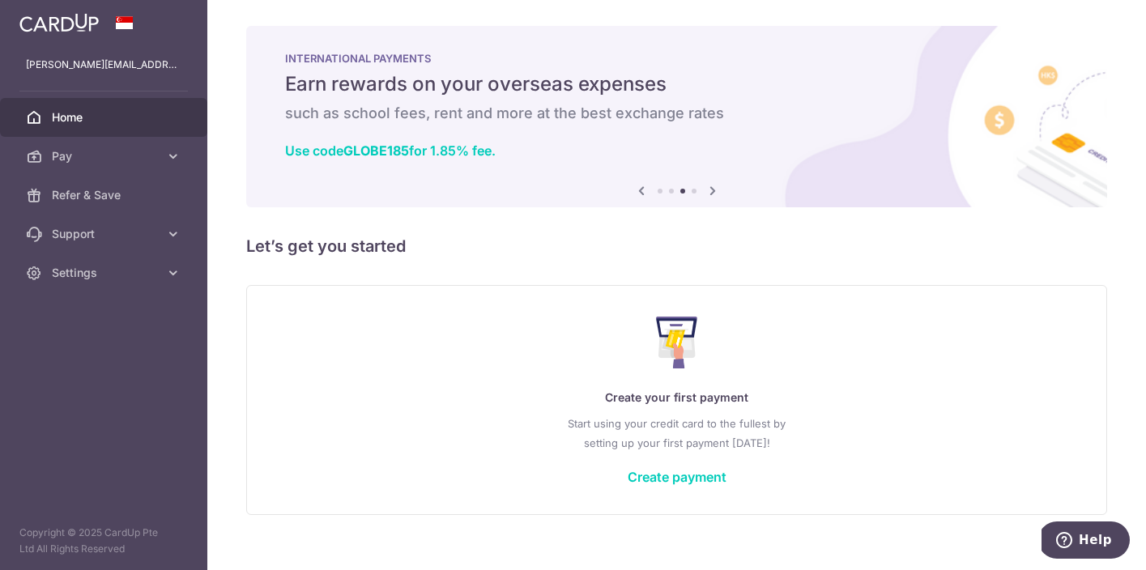
scroll to position [21, 0]
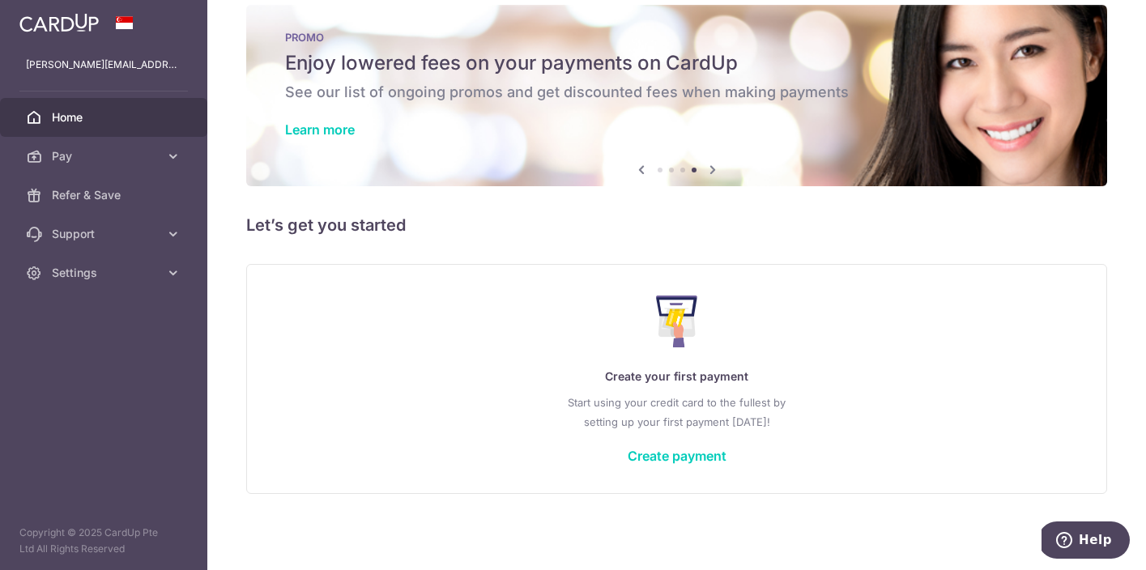
click at [492, 247] on div "× Pause Schedule Pause all future payments in this series Pause just this one p…" at bounding box center [676, 285] width 938 height 570
click at [480, 303] on div "Create your first payment Start using your credit card to the fullest by settin…" at bounding box center [676, 379] width 820 height 192
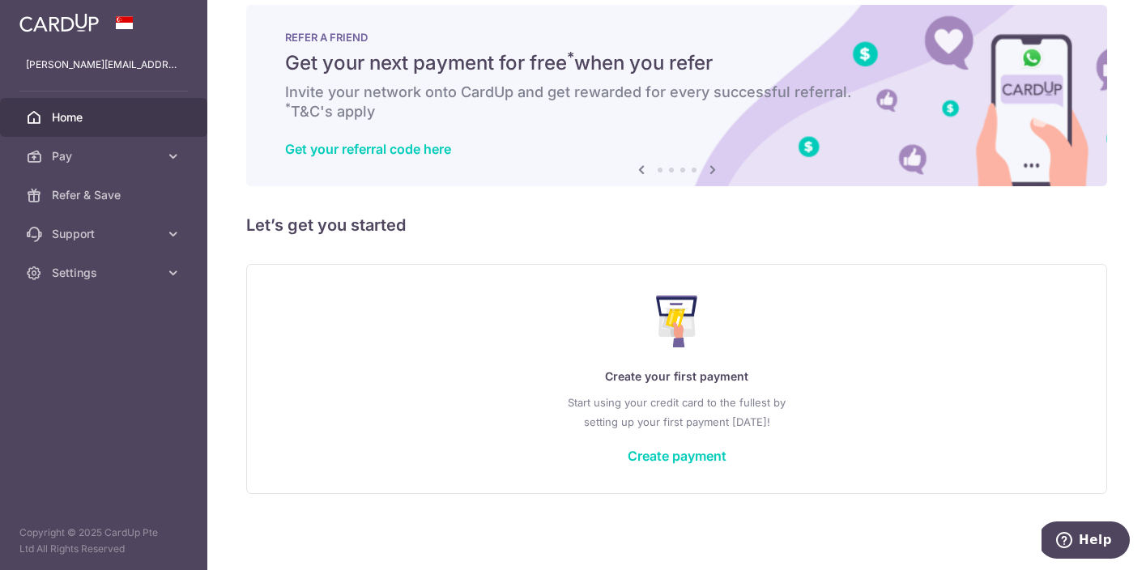
click at [343, 338] on div "Create your first payment Start using your credit card to the fullest by settin…" at bounding box center [676, 379] width 820 height 192
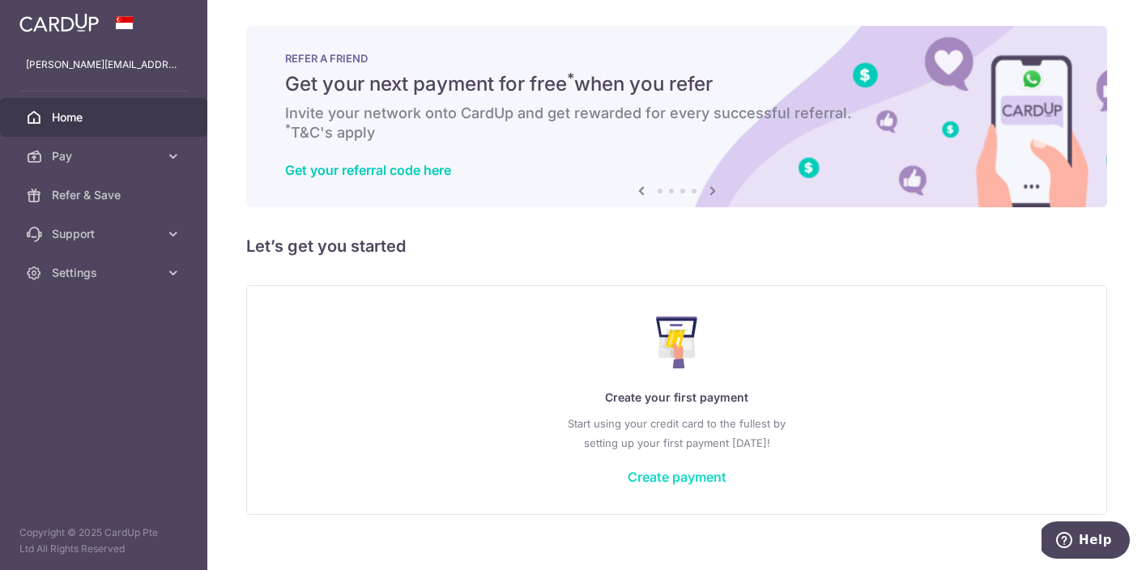
click at [643, 480] on link "Create payment" at bounding box center [677, 477] width 99 height 16
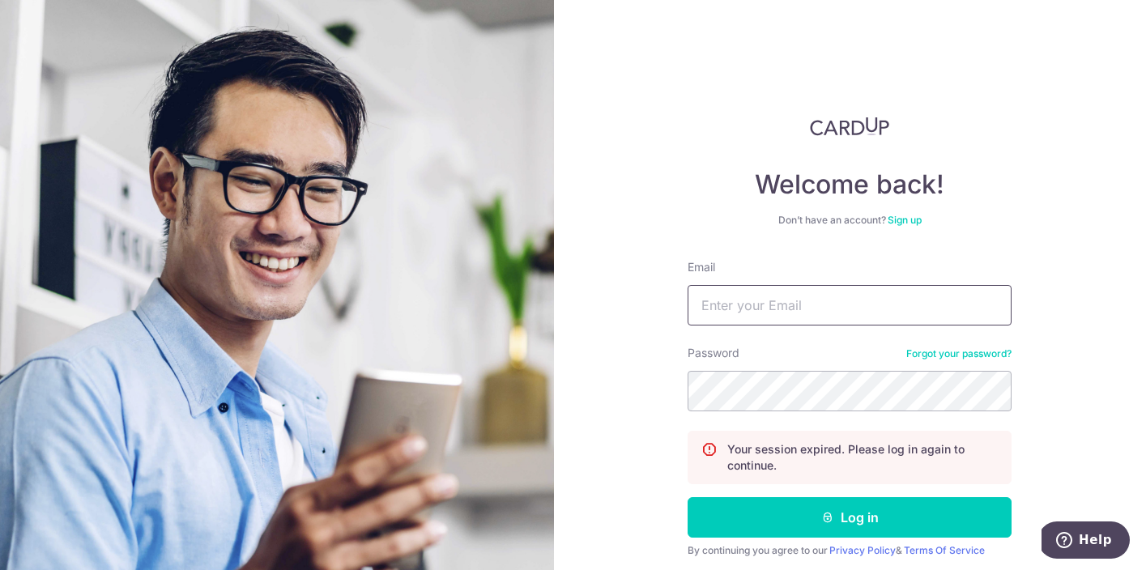
click at [733, 323] on input "Email" at bounding box center [849, 305] width 324 height 40
type input "justin.yang23f@insead.edu"
click at [687, 497] on button "Log in" at bounding box center [849, 517] width 324 height 40
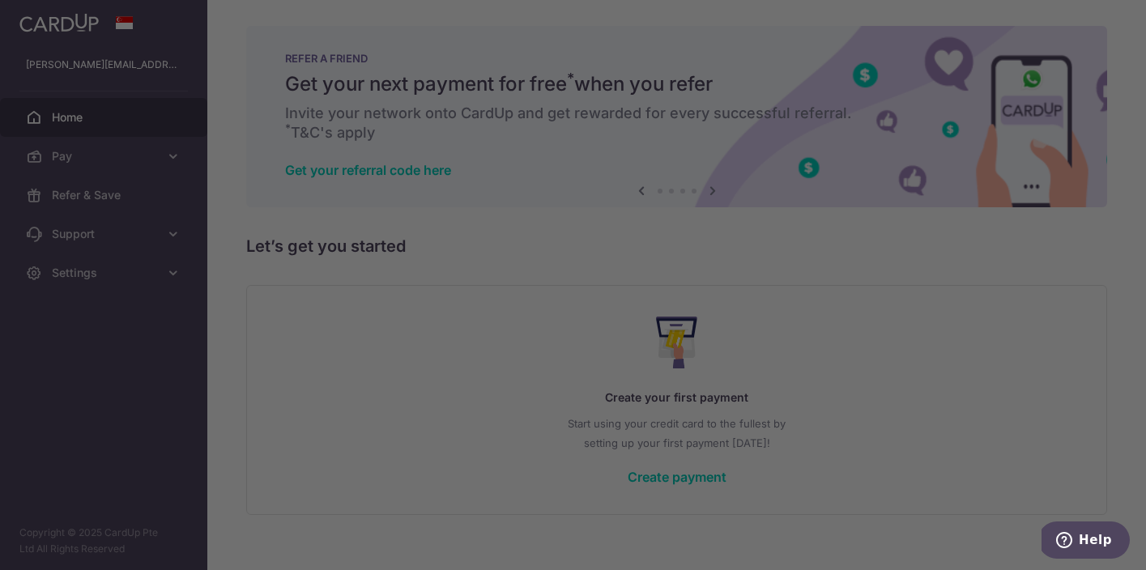
click at [751, 13] on div at bounding box center [578, 288] width 1157 height 576
click at [840, 479] on div at bounding box center [578, 288] width 1157 height 576
click at [755, 10] on div at bounding box center [578, 288] width 1157 height 576
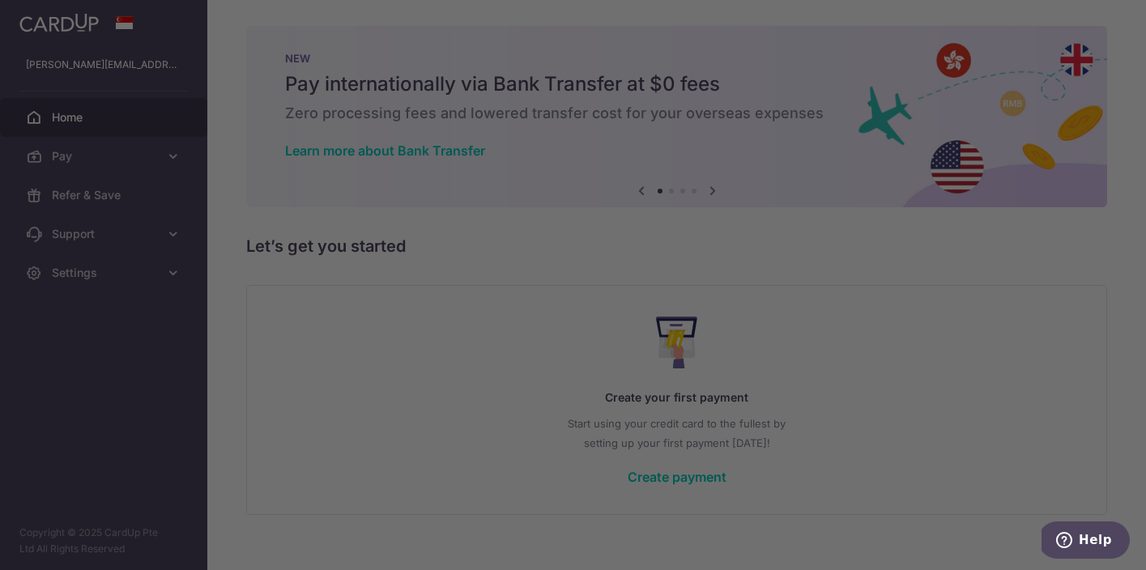
click at [751, 6] on div at bounding box center [578, 288] width 1157 height 576
click at [749, 6] on div at bounding box center [578, 288] width 1157 height 576
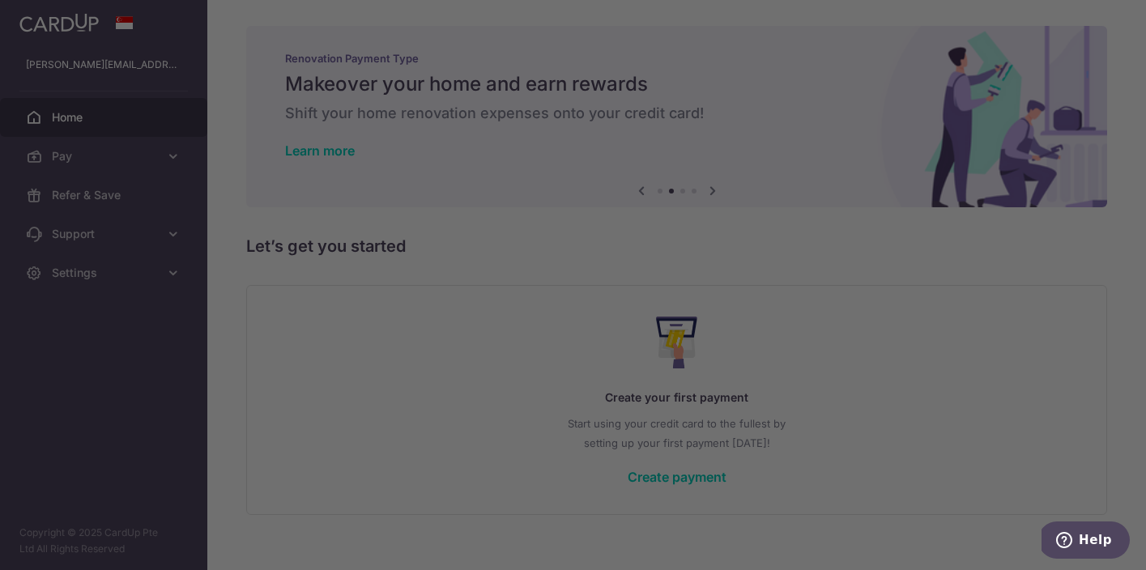
click at [279, 312] on div at bounding box center [578, 288] width 1157 height 576
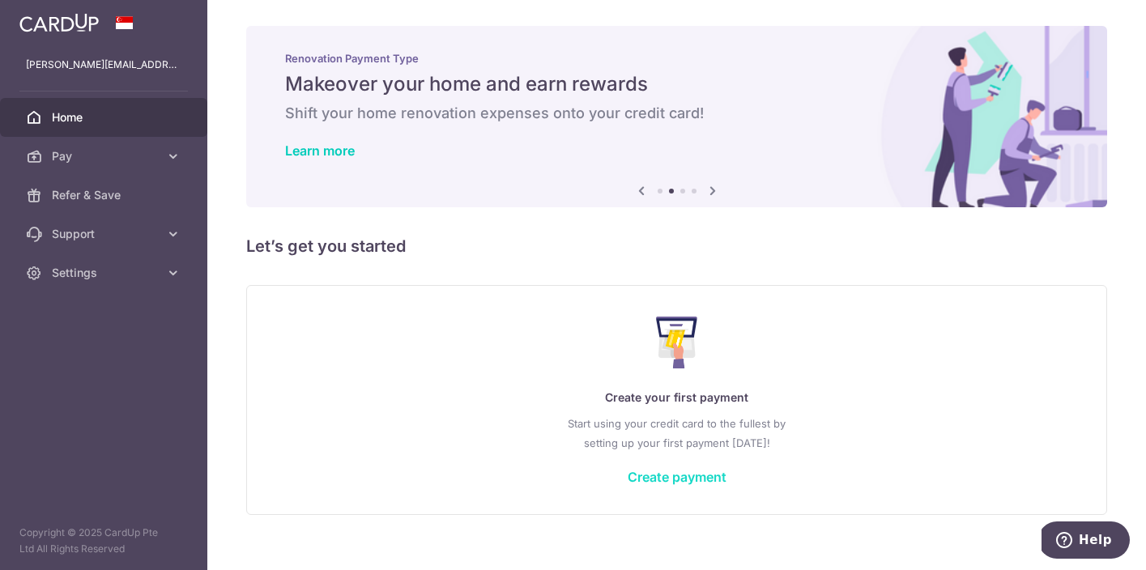
click at [661, 475] on link "Create payment" at bounding box center [677, 477] width 99 height 16
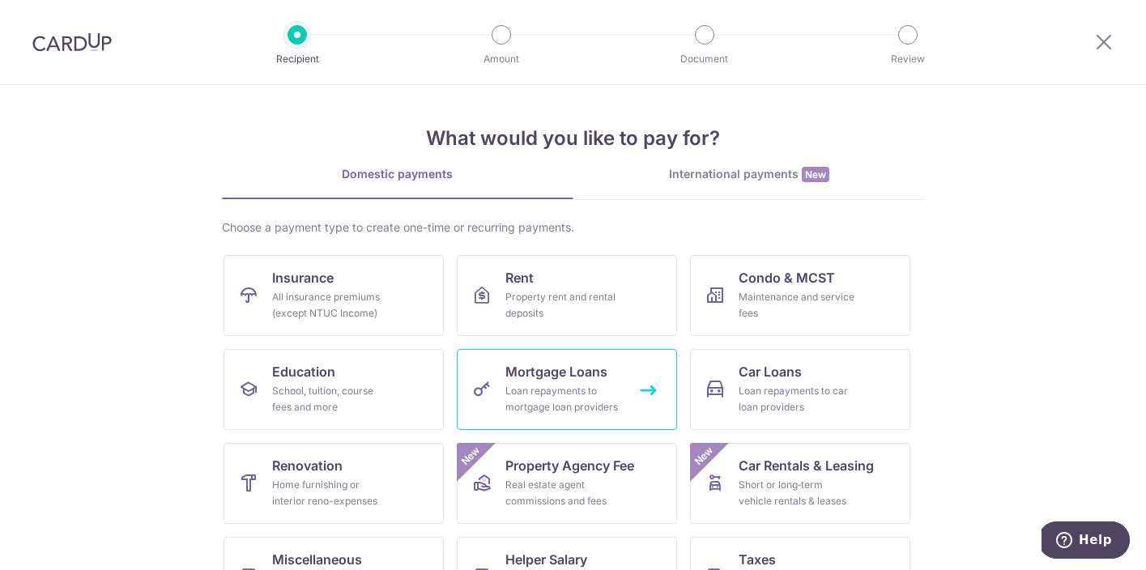
click at [554, 406] on div "Loan repayments to mortgage loan providers" at bounding box center [563, 399] width 117 height 32
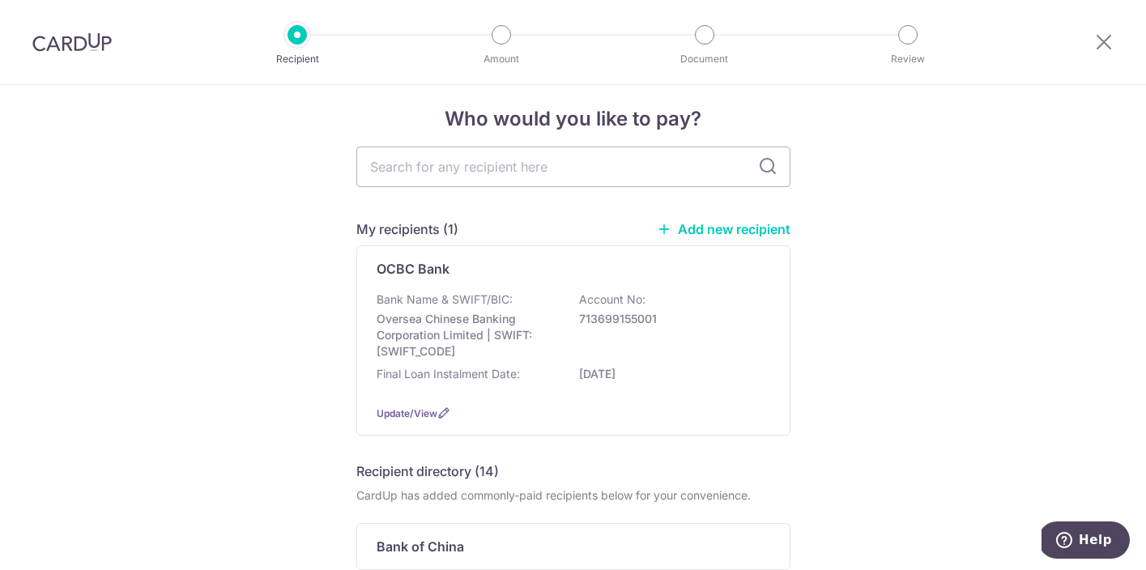
scroll to position [11, 0]
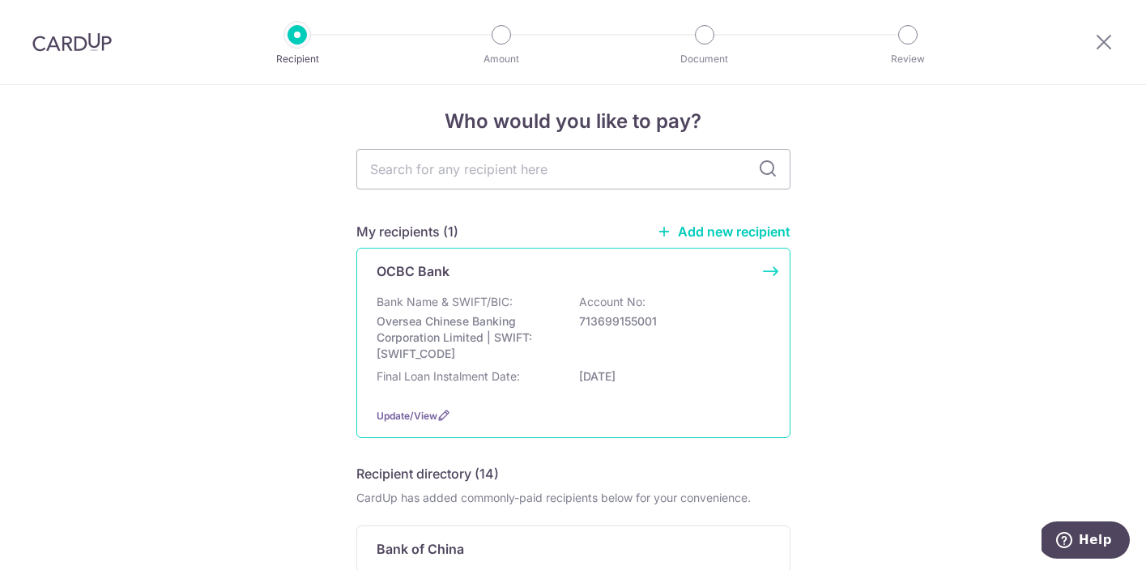
click at [566, 368] on div "Final Loan Instalment Date: 01/08/2052" at bounding box center [574, 381] width 394 height 26
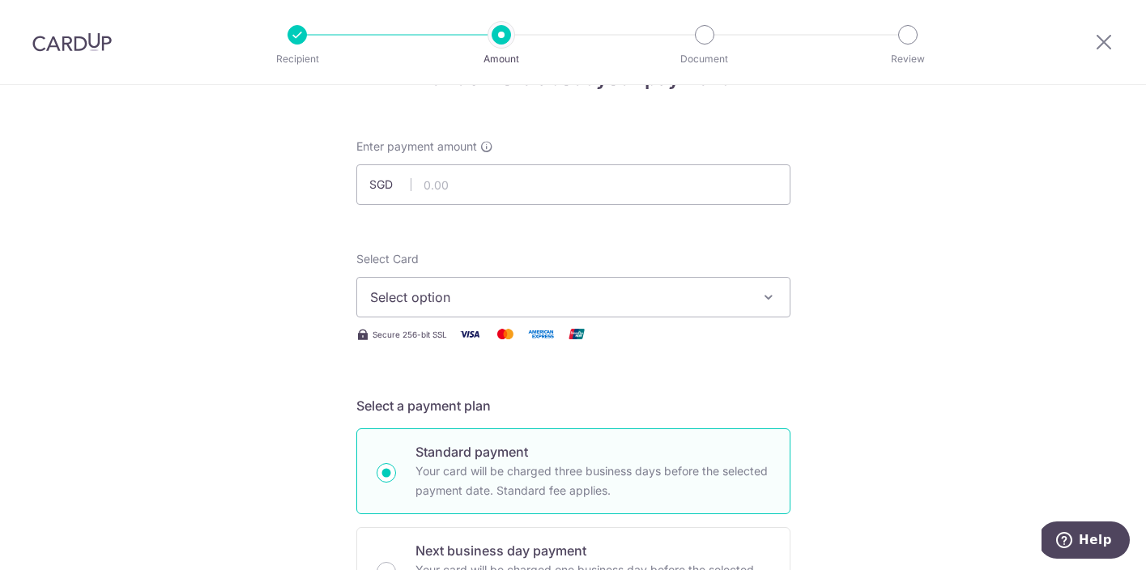
click at [579, 161] on div "Enter payment amount SGD" at bounding box center [573, 171] width 434 height 66
click at [574, 185] on input "text" at bounding box center [573, 184] width 434 height 40
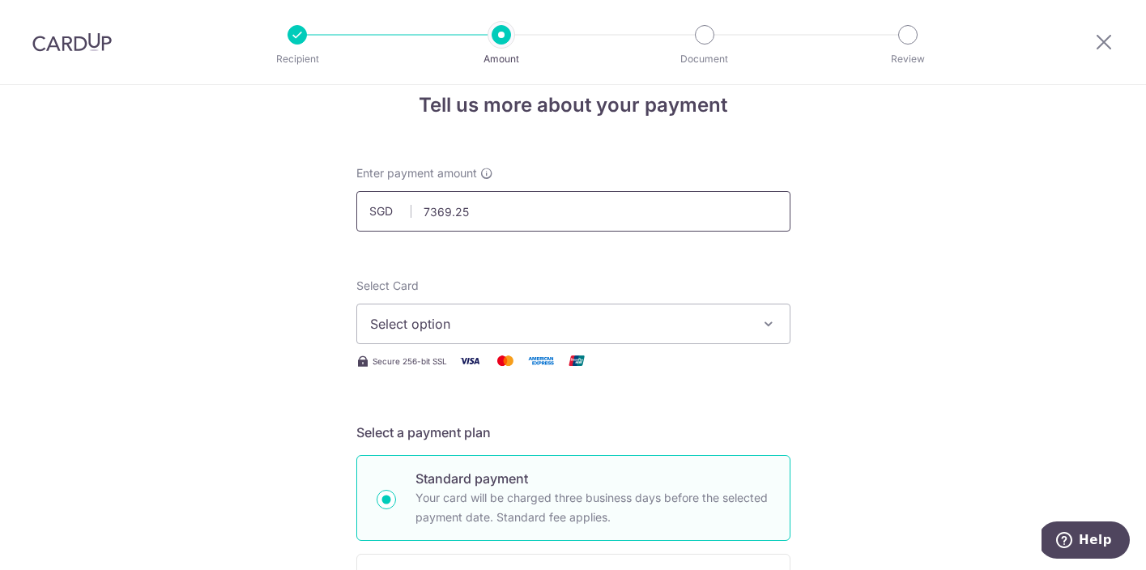
scroll to position [16, 0]
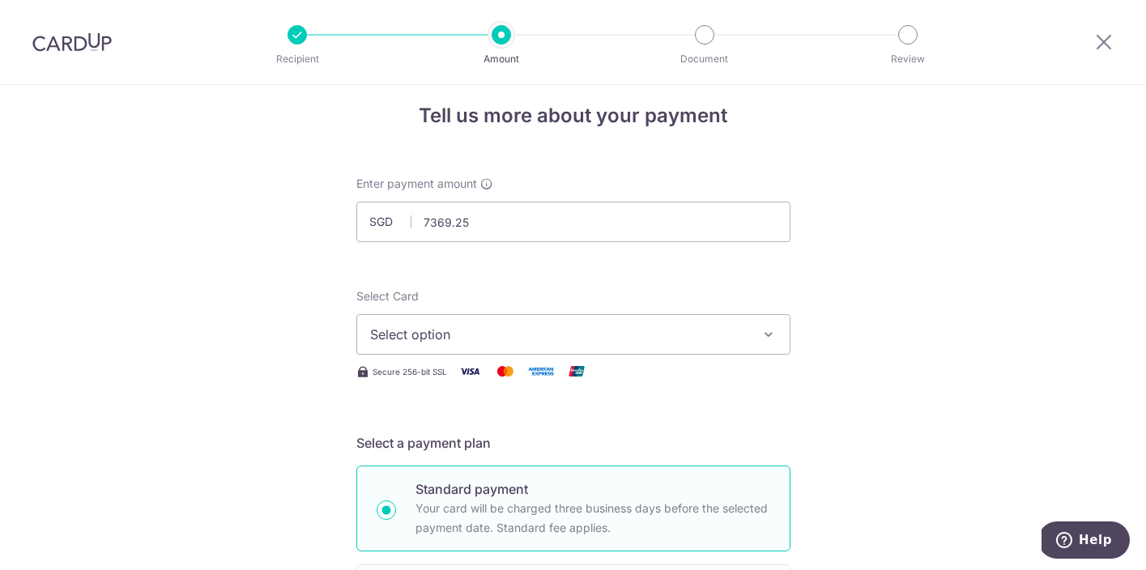
click at [553, 322] on button "Select option" at bounding box center [573, 334] width 434 height 40
type input "7,369.25"
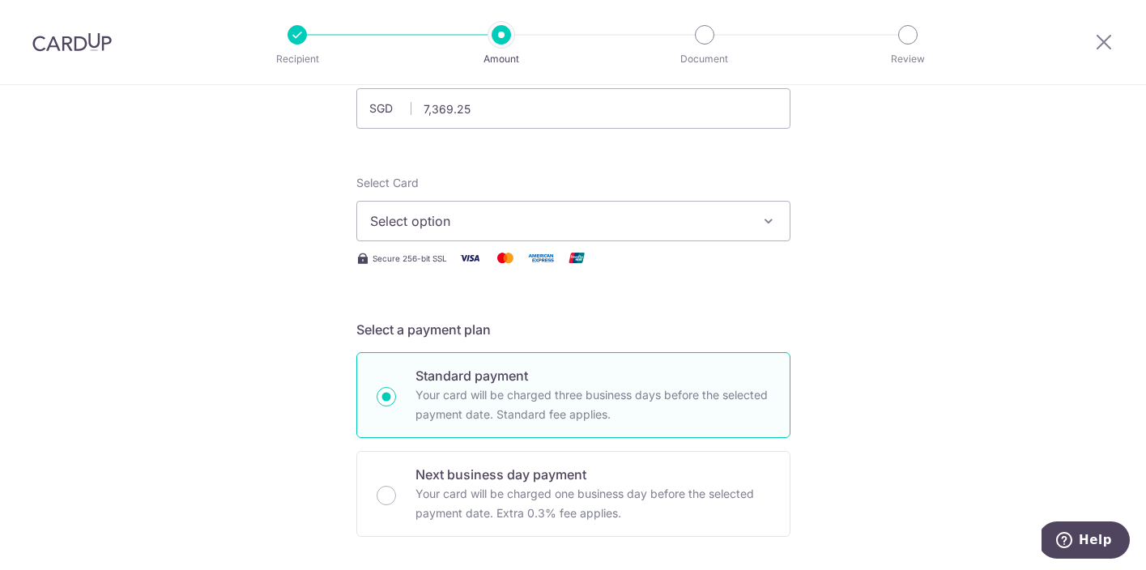
scroll to position [133, 0]
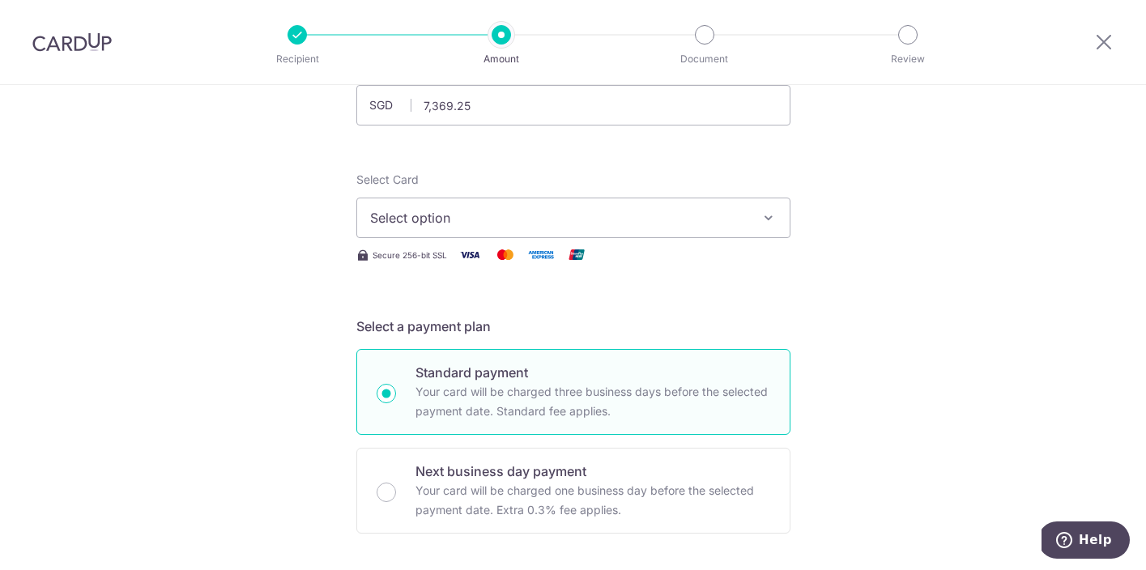
click at [761, 221] on icon "button" at bounding box center [768, 218] width 16 height 16
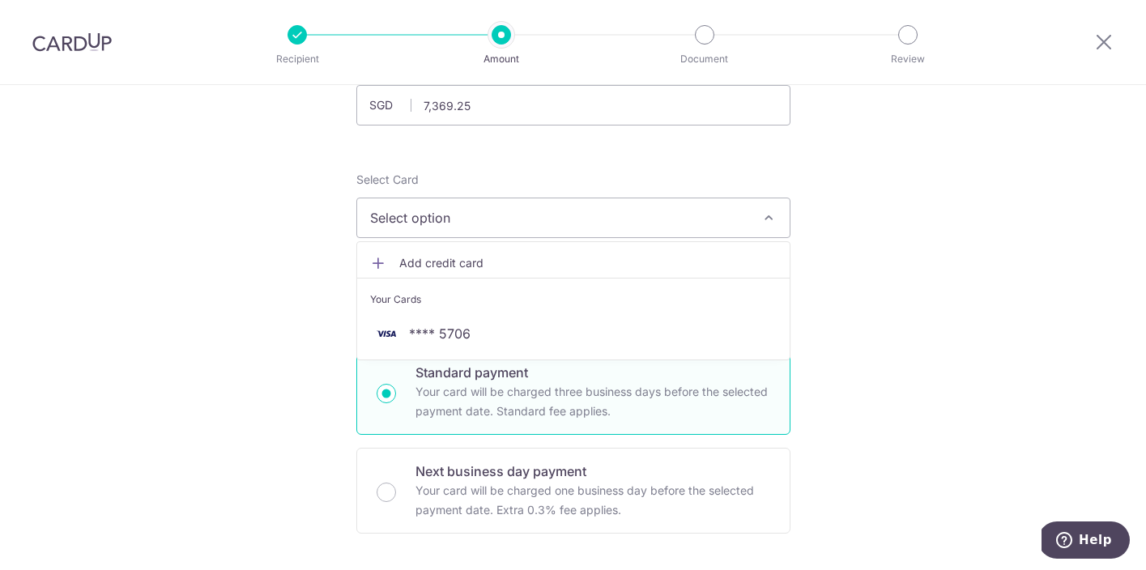
click at [709, 255] on span "Add credit card" at bounding box center [587, 263] width 377 height 16
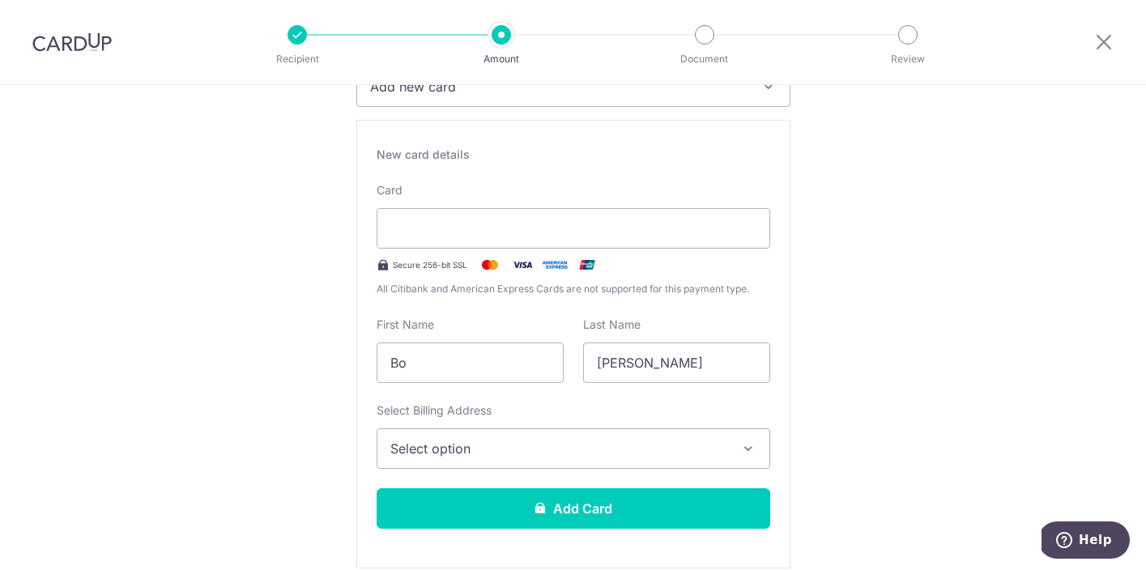
scroll to position [267, 0]
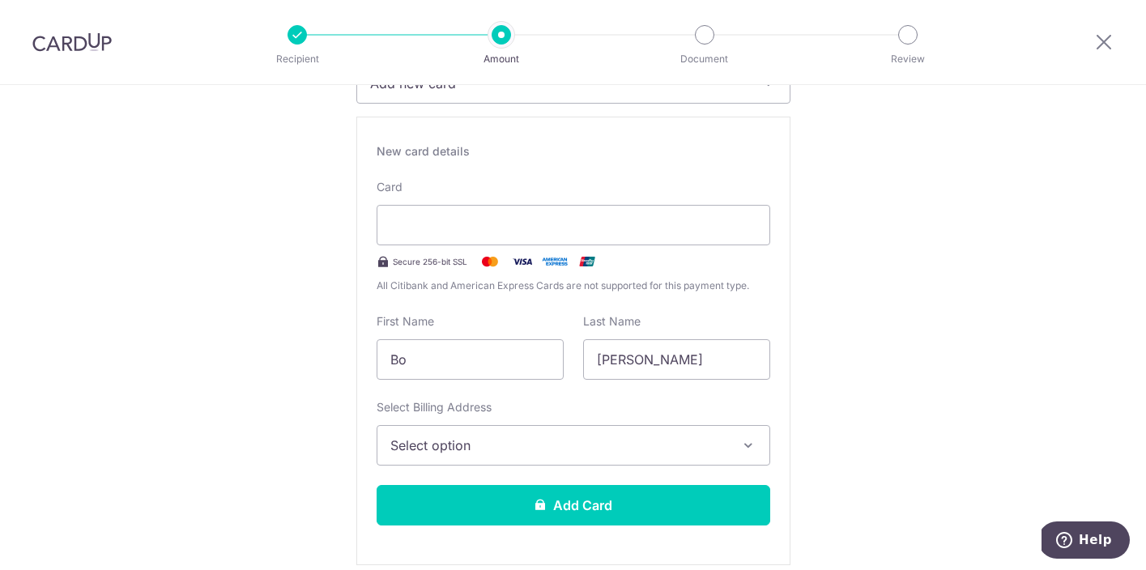
click at [628, 435] on button "Select option" at bounding box center [574, 445] width 394 height 40
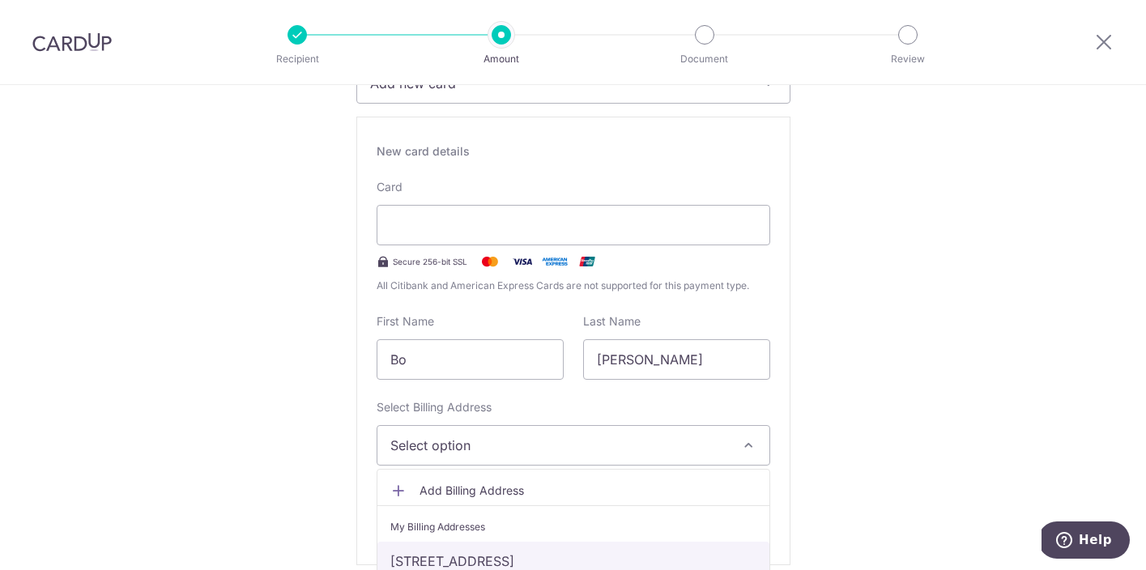
click at [599, 555] on link "[STREET_ADDRESS]" at bounding box center [573, 561] width 392 height 39
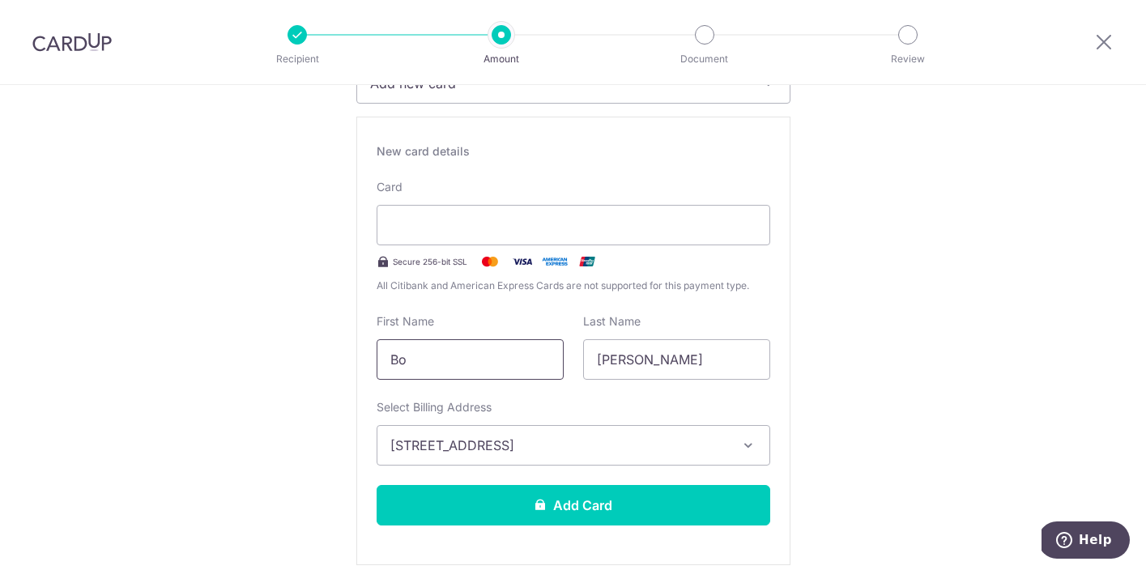
scroll to position [212, 0]
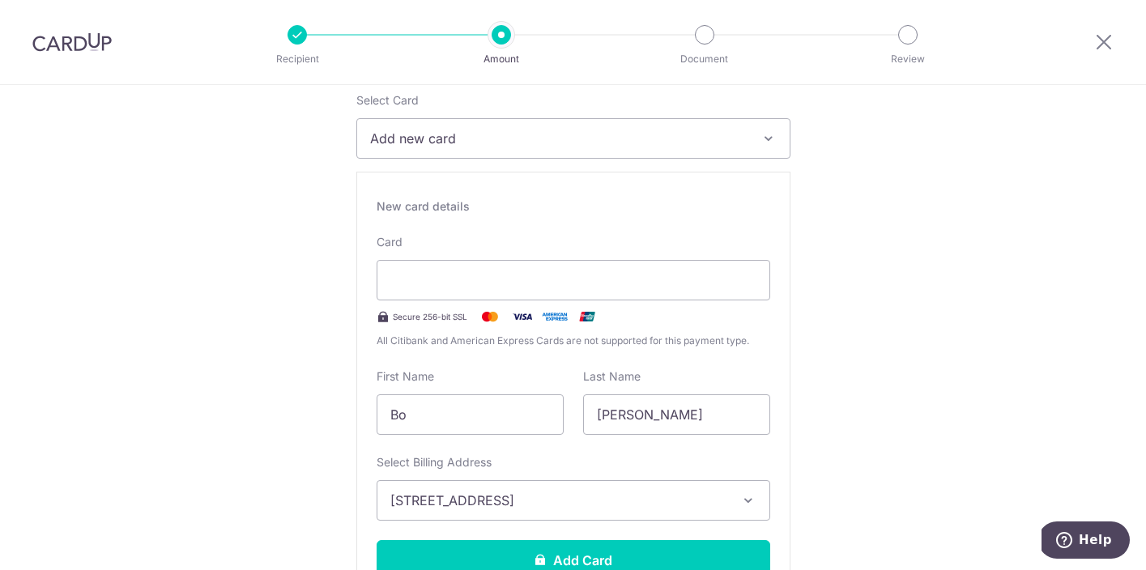
click at [428, 212] on div "New card details" at bounding box center [574, 206] width 394 height 16
click at [466, 154] on button "Add new card" at bounding box center [573, 138] width 434 height 40
click at [436, 243] on link "**** 5706" at bounding box center [573, 254] width 432 height 39
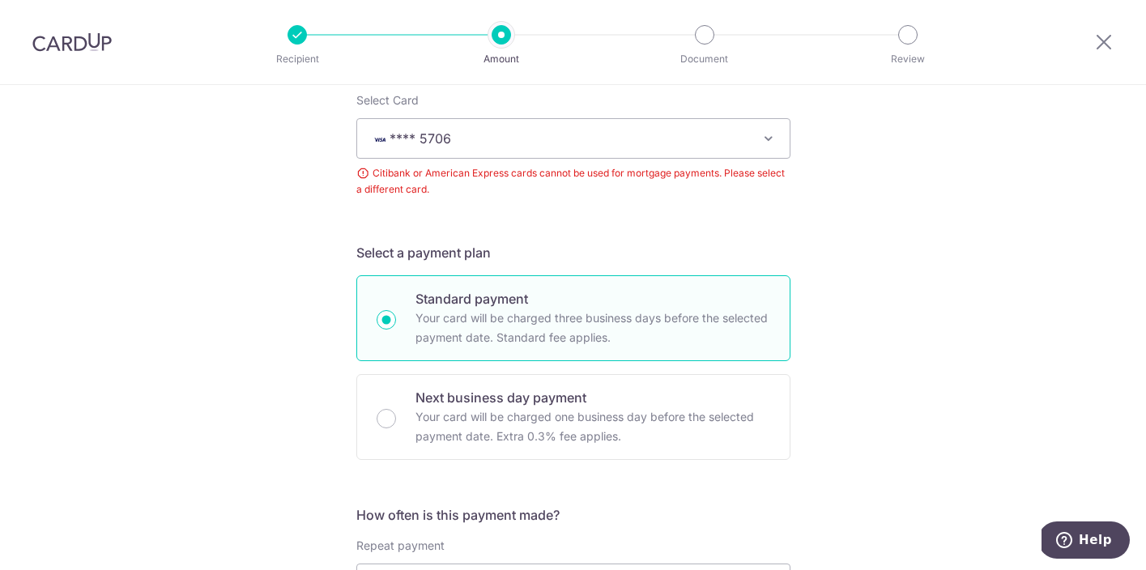
click at [457, 149] on button "**** 5706" at bounding box center [573, 138] width 434 height 40
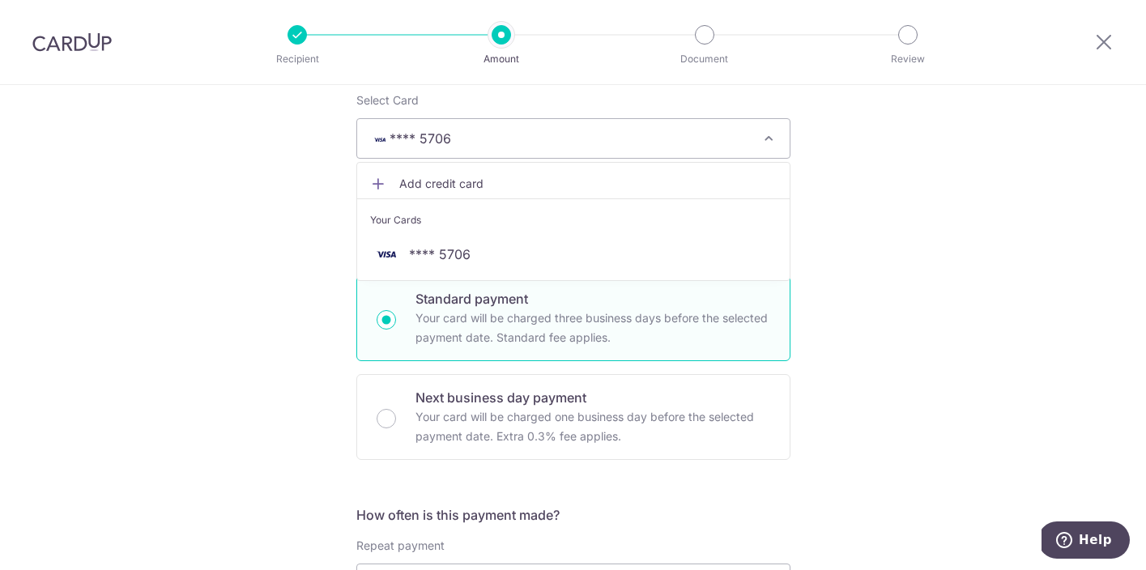
click at [439, 189] on span "Add credit card" at bounding box center [587, 184] width 377 height 16
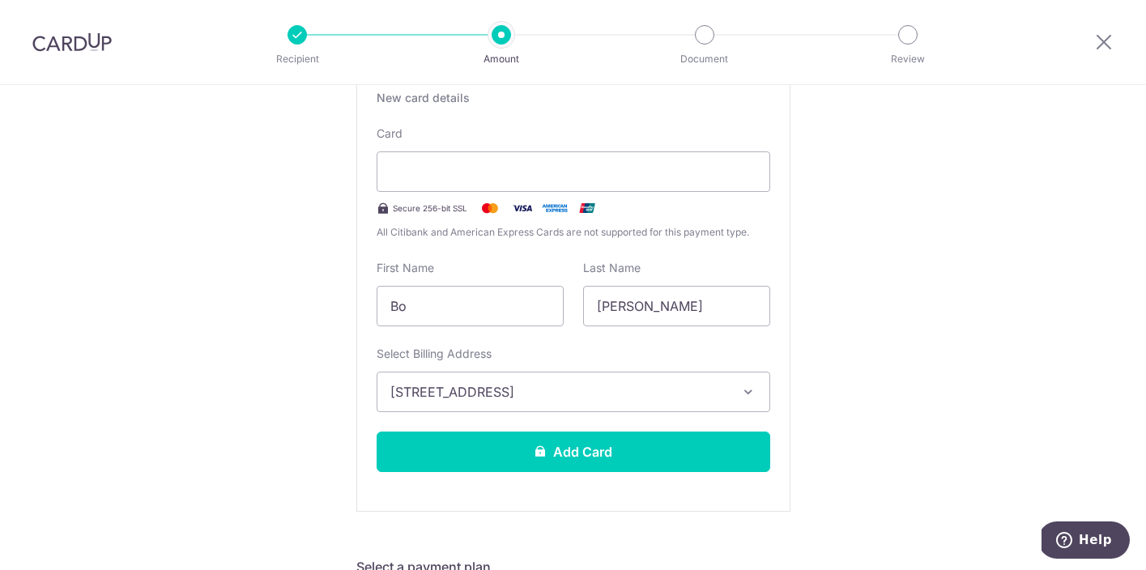
scroll to position [348, 0]
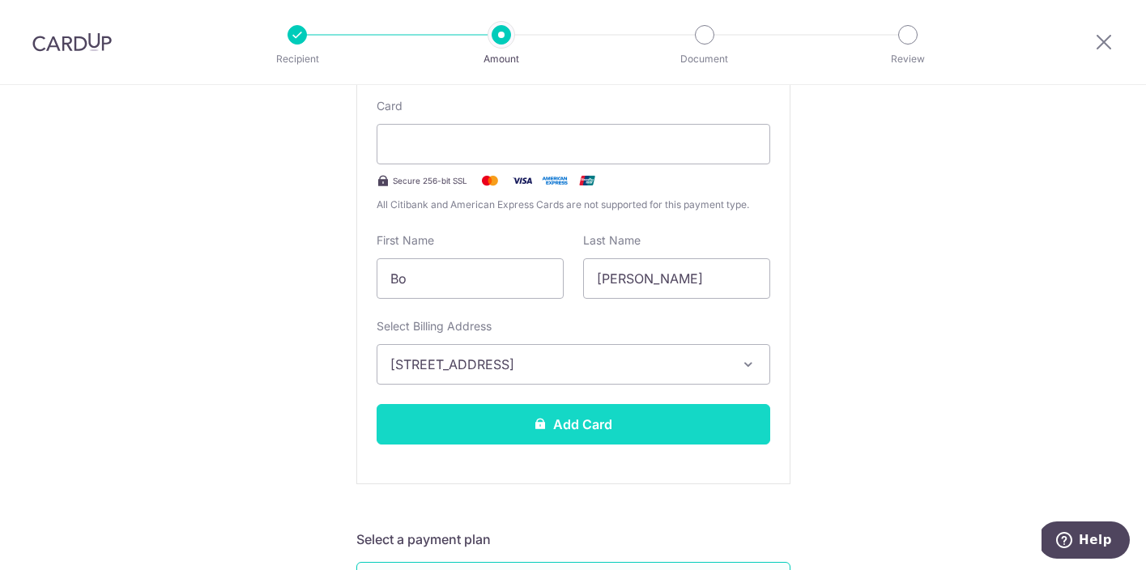
click at [513, 431] on button "Add Card" at bounding box center [574, 424] width 394 height 40
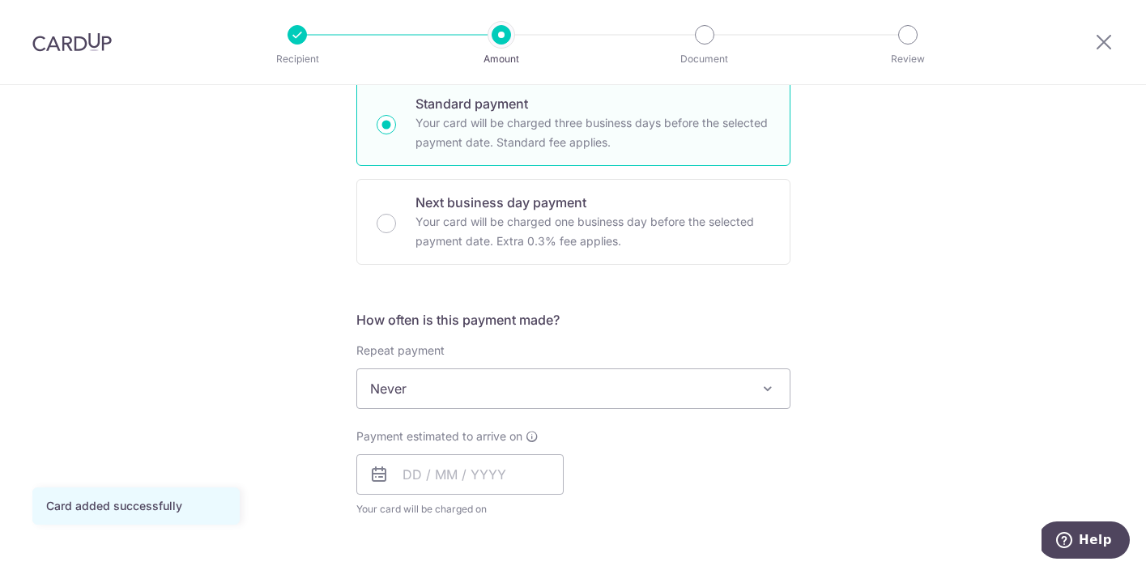
scroll to position [405, 0]
click at [526, 406] on div "How often is this payment made? Repeat payment Never Every week Every month Eve…" at bounding box center [573, 417] width 434 height 220
click at [591, 388] on span "Never" at bounding box center [573, 385] width 432 height 39
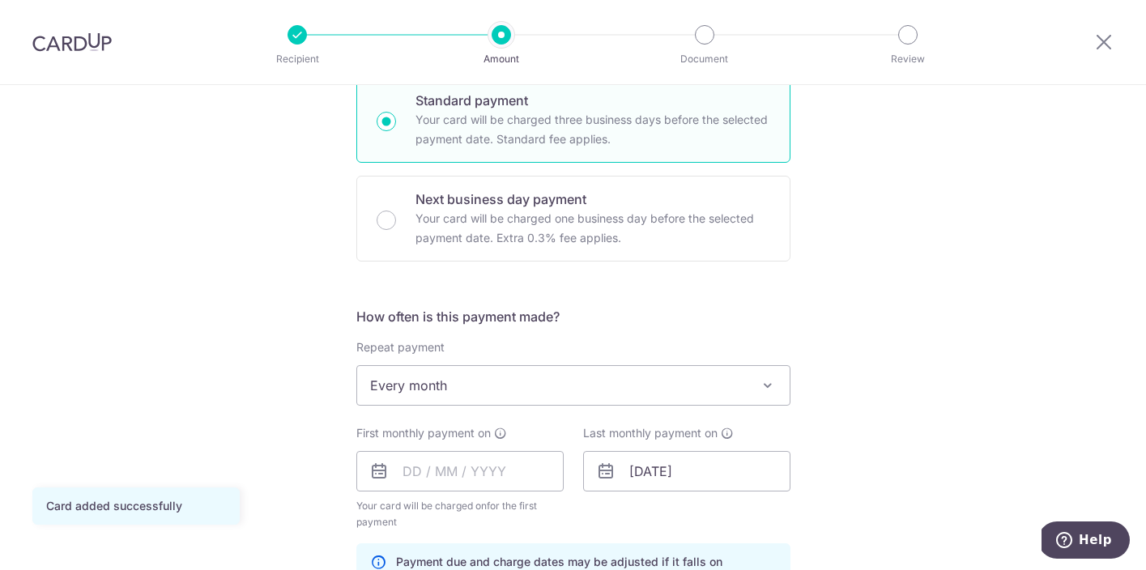
click at [554, 375] on span "Every month" at bounding box center [573, 385] width 432 height 39
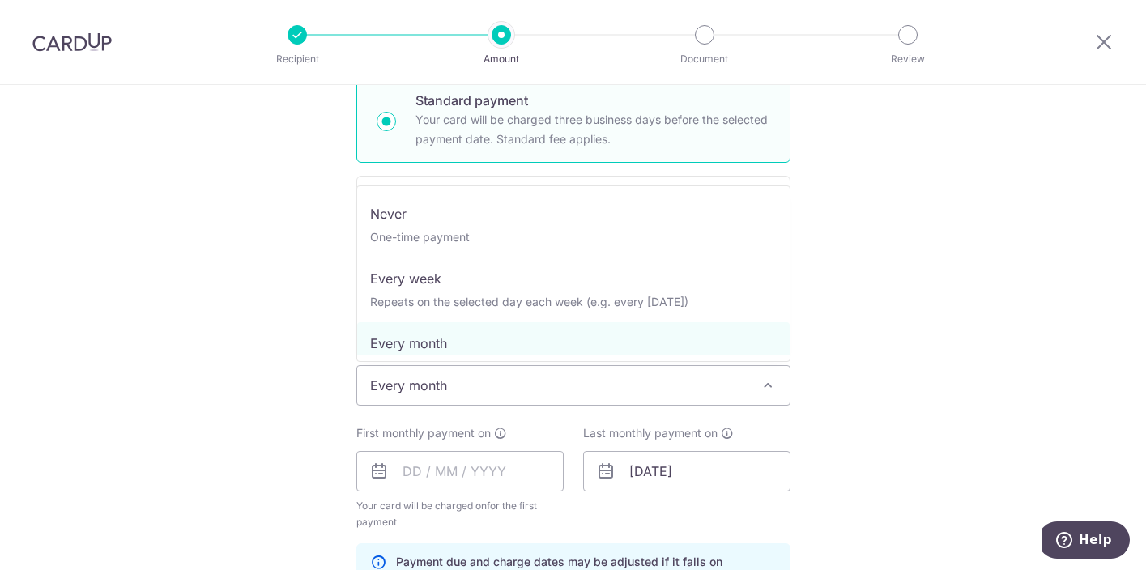
click at [547, 389] on span "Every month" at bounding box center [573, 385] width 432 height 39
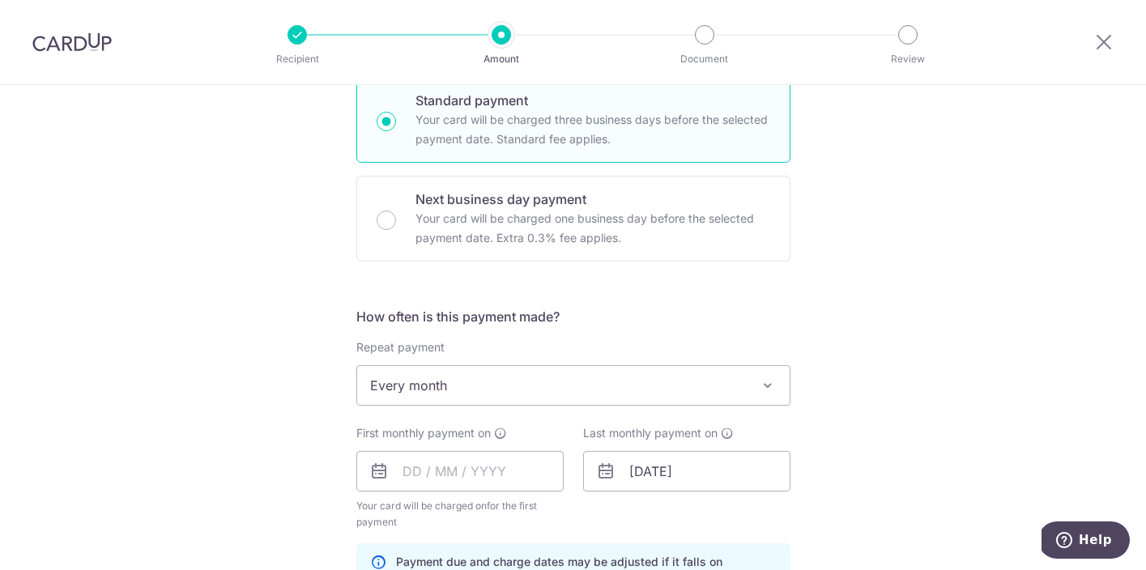
click at [579, 389] on span "Every month" at bounding box center [573, 385] width 432 height 39
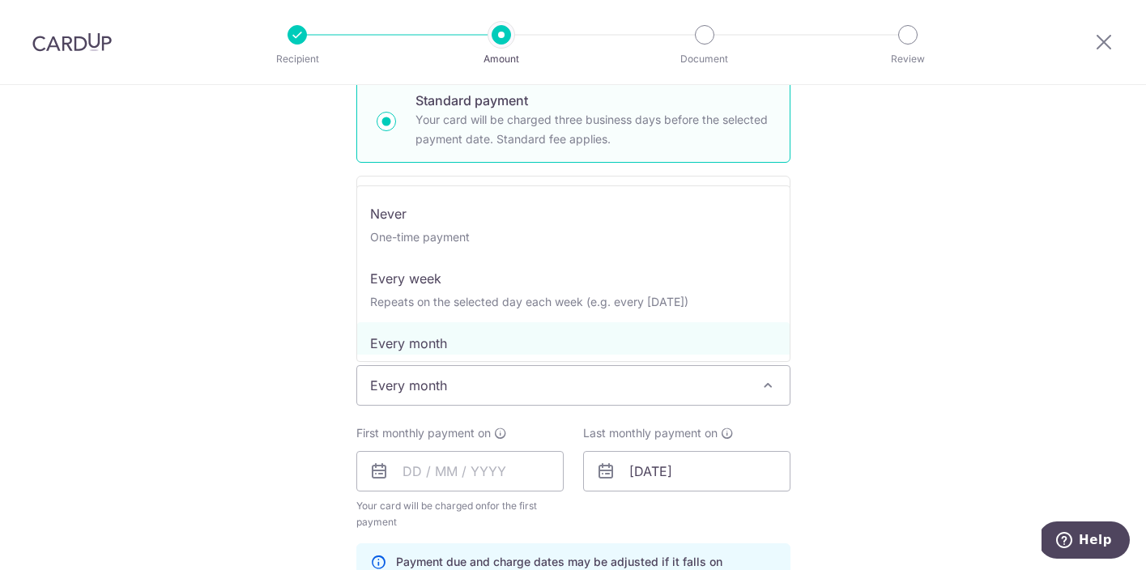
click at [579, 389] on span "Every month" at bounding box center [573, 385] width 432 height 39
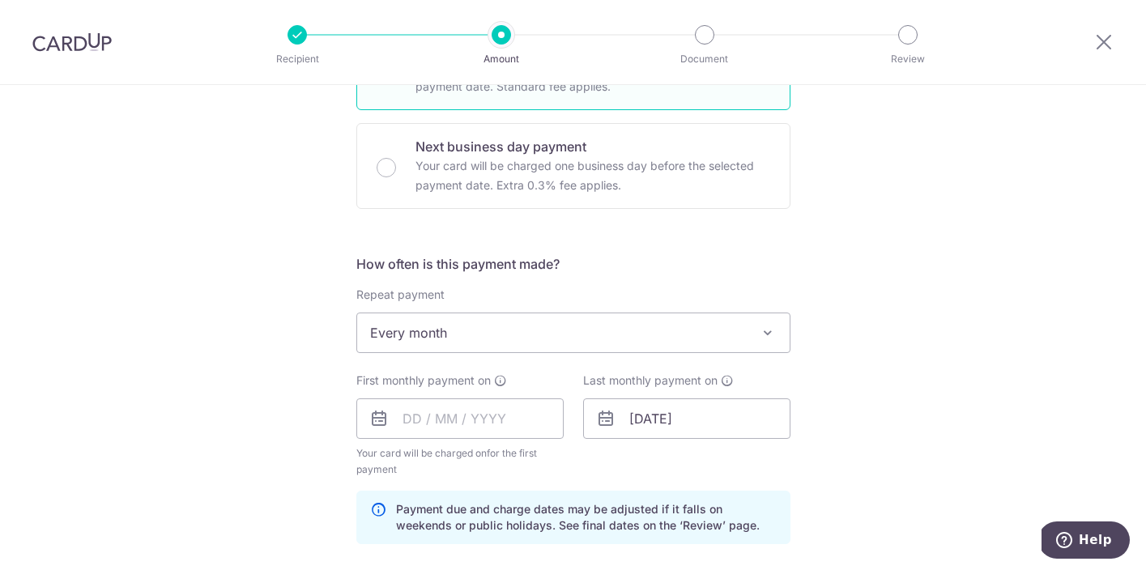
scroll to position [477, 0]
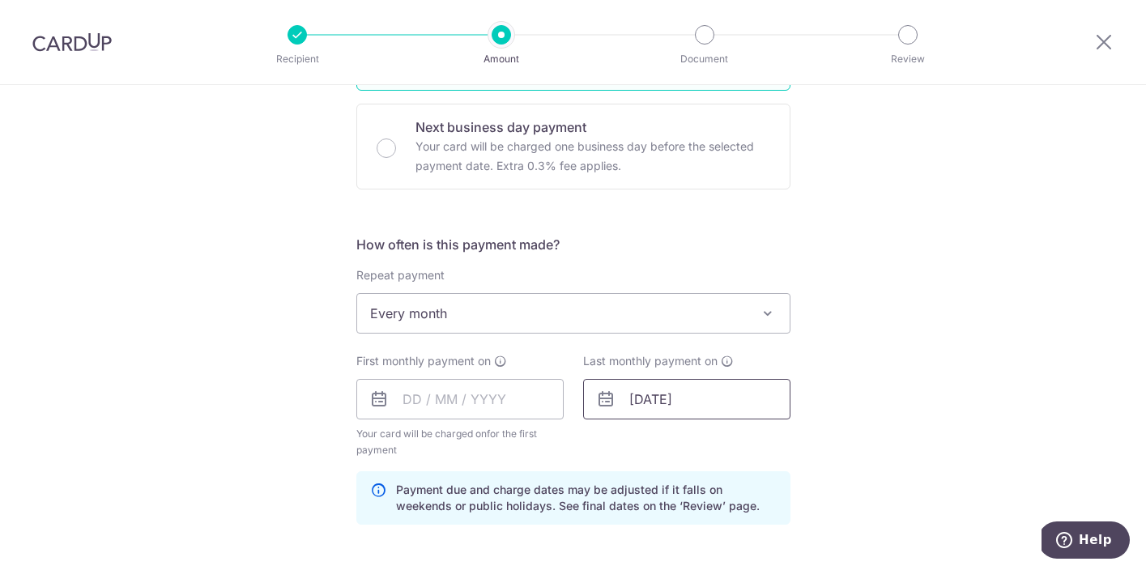
click at [629, 406] on input "[DATE]" at bounding box center [686, 399] width 207 height 40
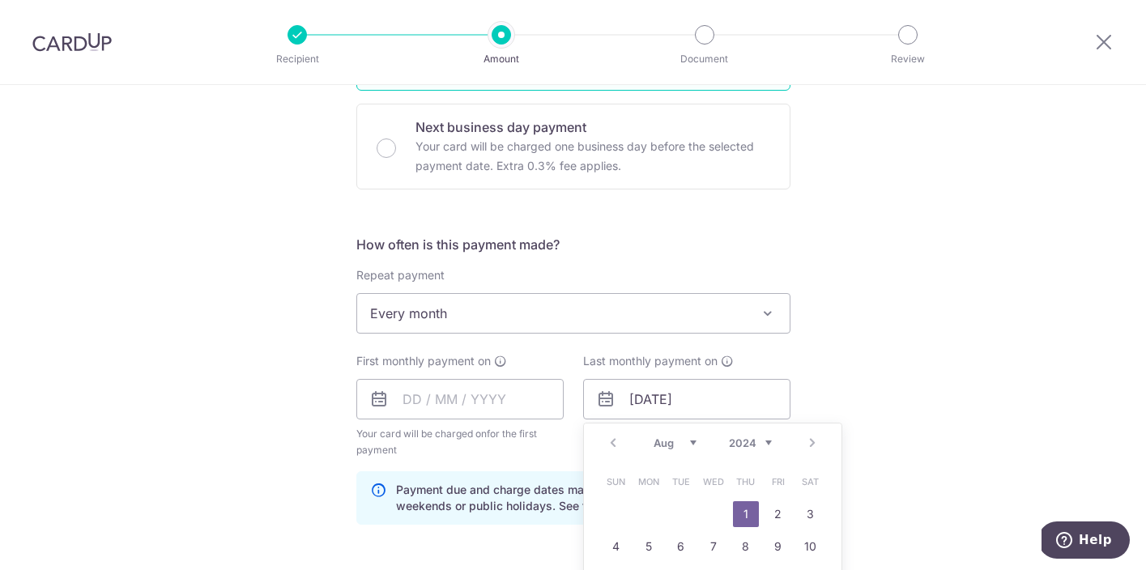
click at [765, 445] on select "2024 2025 2026 2027 2028 2029 2030 2031 2032 2033 2034 2035" at bounding box center [750, 442] width 43 height 13
click at [724, 346] on div "How often is this payment made? Repeat payment Never Every week Every month Eve…" at bounding box center [573, 386] width 434 height 303
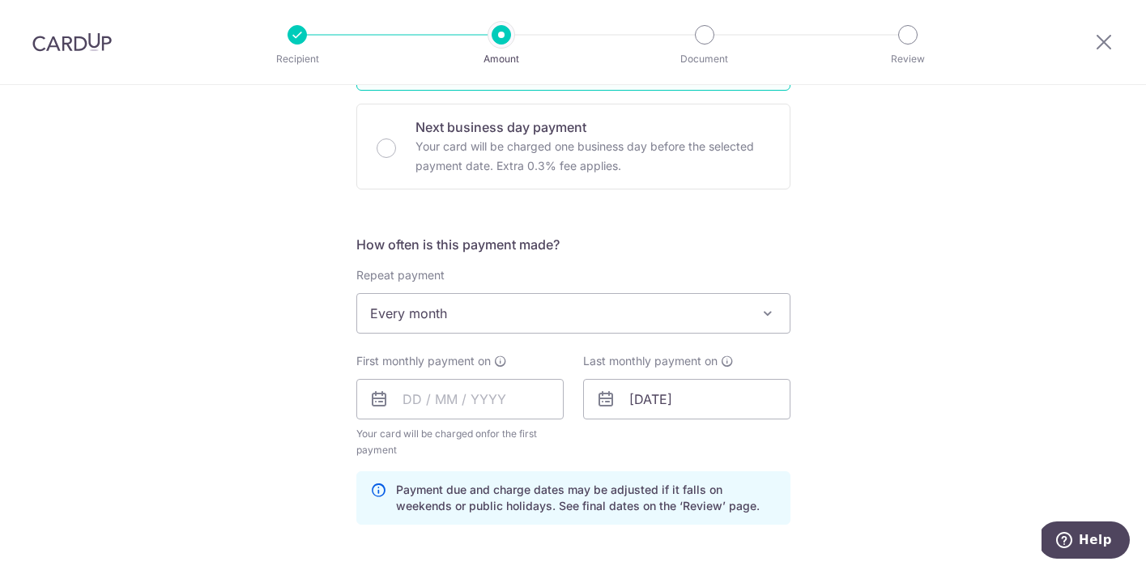
click at [743, 317] on span "Every month" at bounding box center [573, 313] width 432 height 39
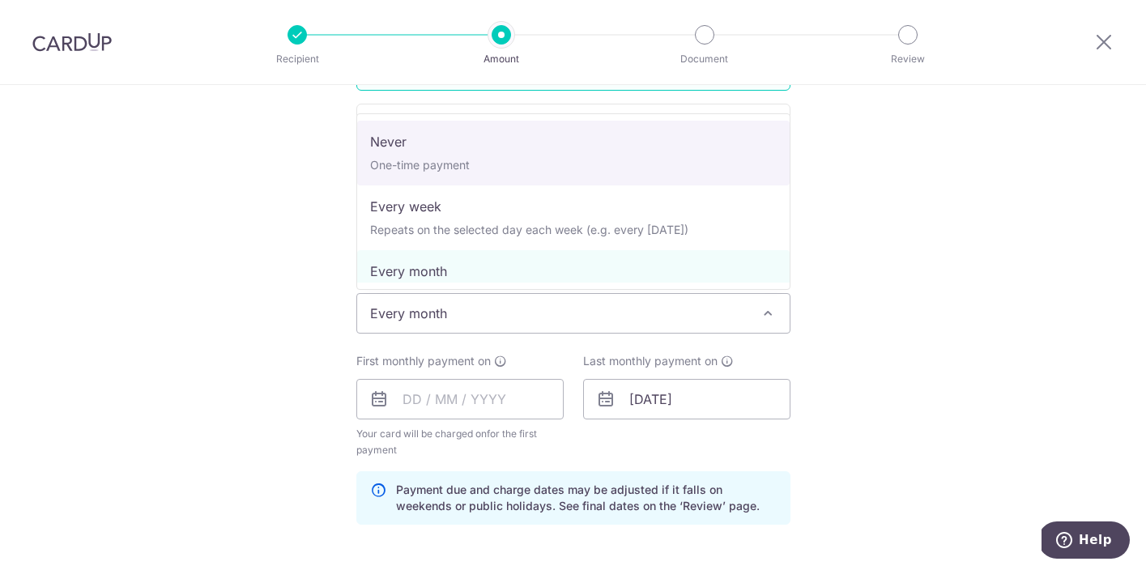
select select "1"
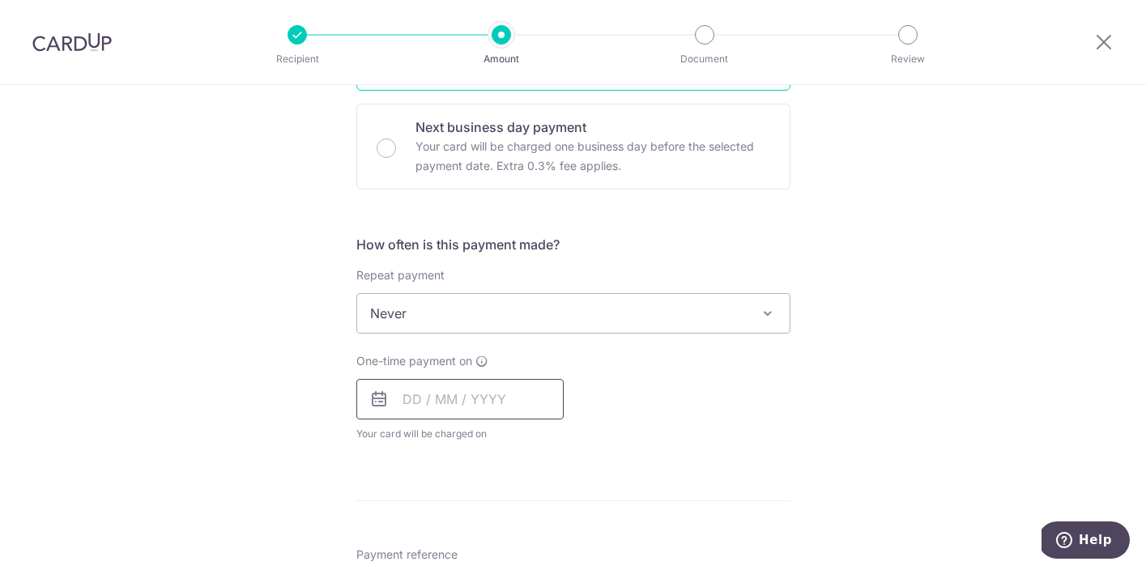
click at [520, 391] on input "text" at bounding box center [459, 399] width 207 height 40
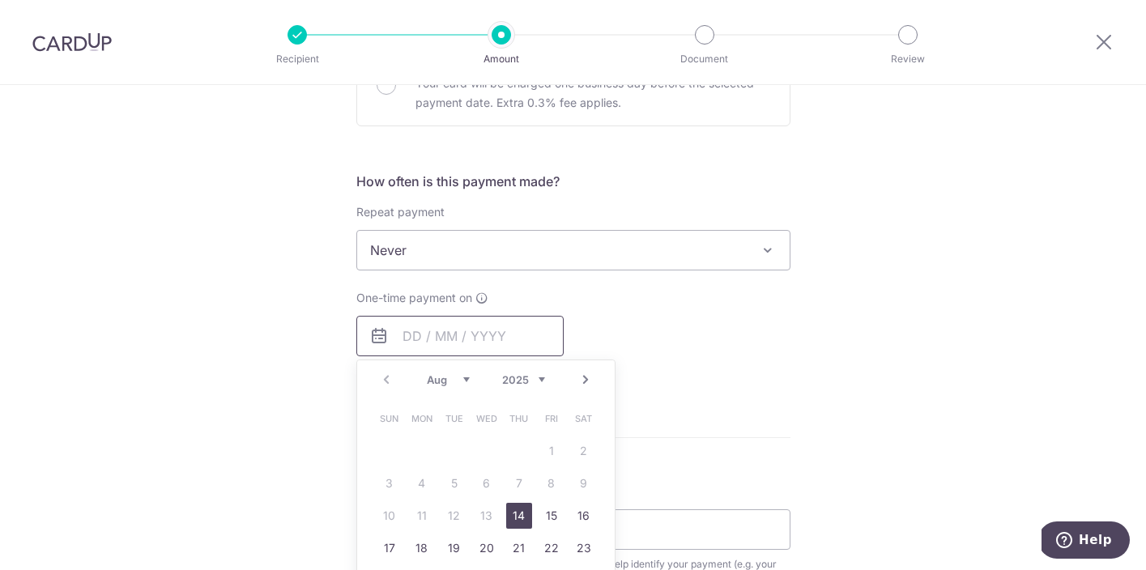
scroll to position [571, 0]
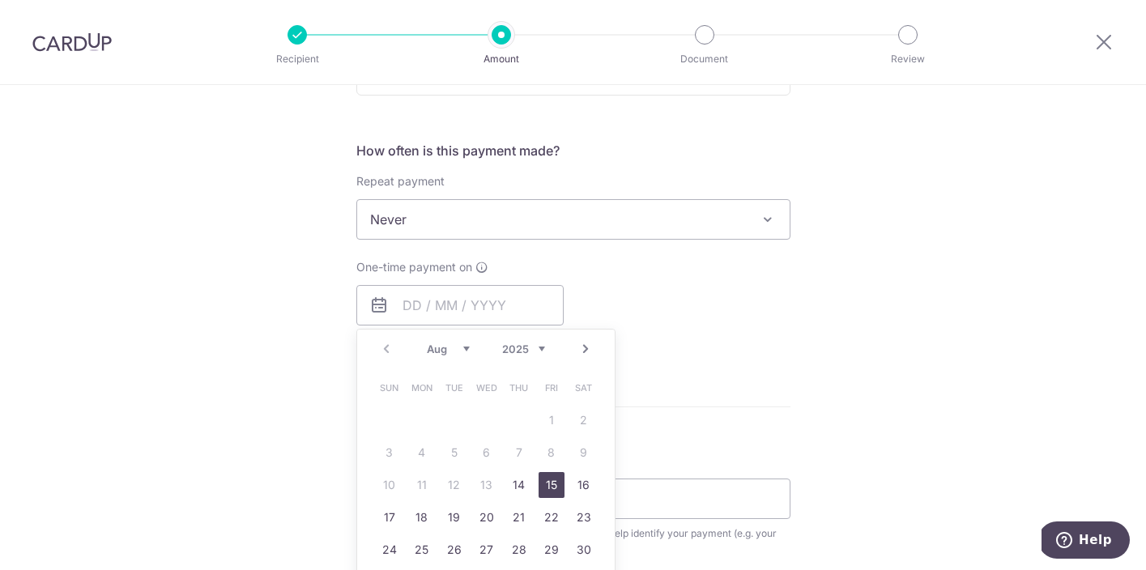
click at [547, 492] on link "15" at bounding box center [551, 485] width 26 height 26
type input "[DATE]"
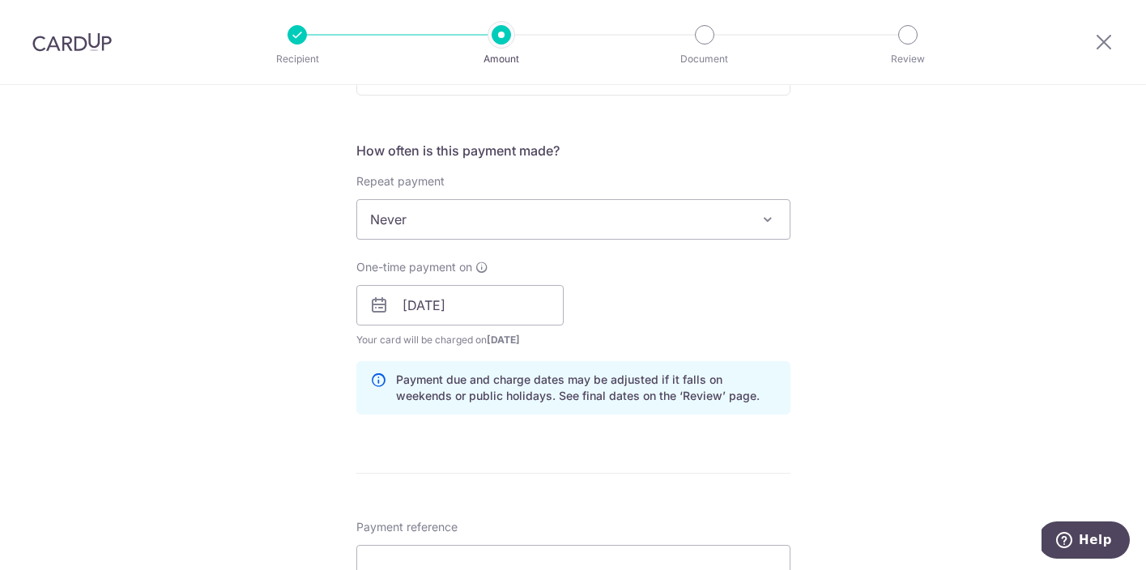
click at [547, 492] on form "Enter payment amount SGD 7,369.25 7369.25 Card added successfully Select Card *…" at bounding box center [573, 295] width 434 height 1348
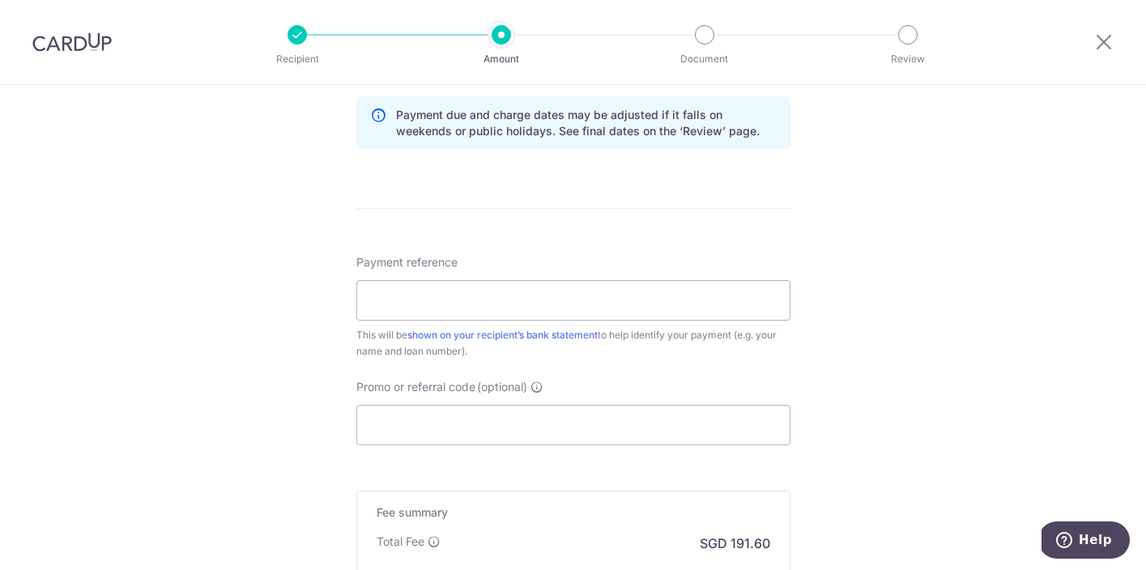
scroll to position [836, 0]
click at [570, 434] on input "Promo or referral code (optional)" at bounding box center [573, 424] width 434 height 40
paste input "3HOME25R"
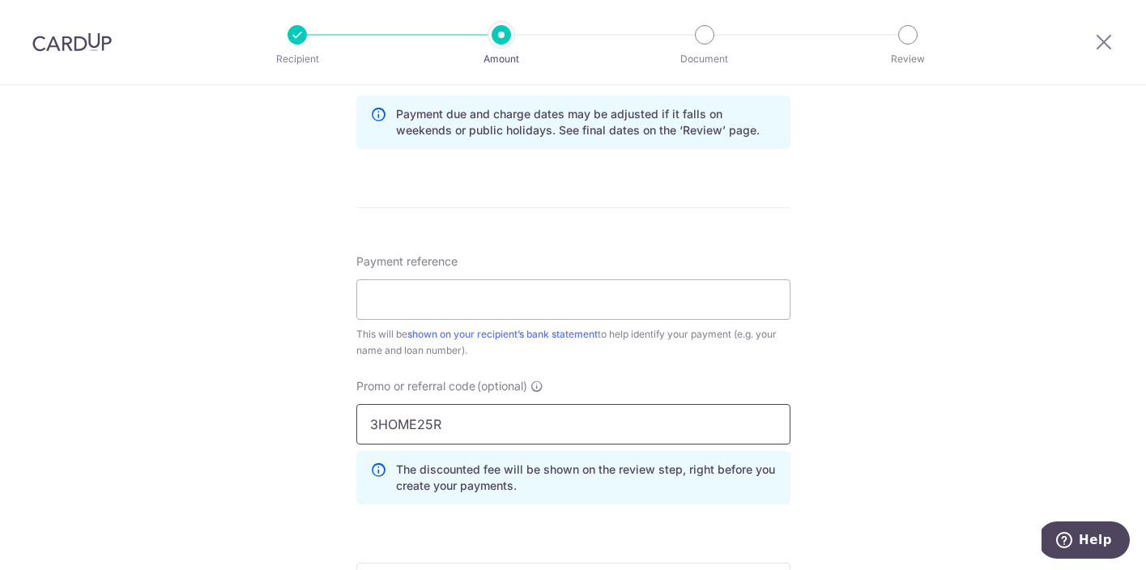
type input "3HOME25R"
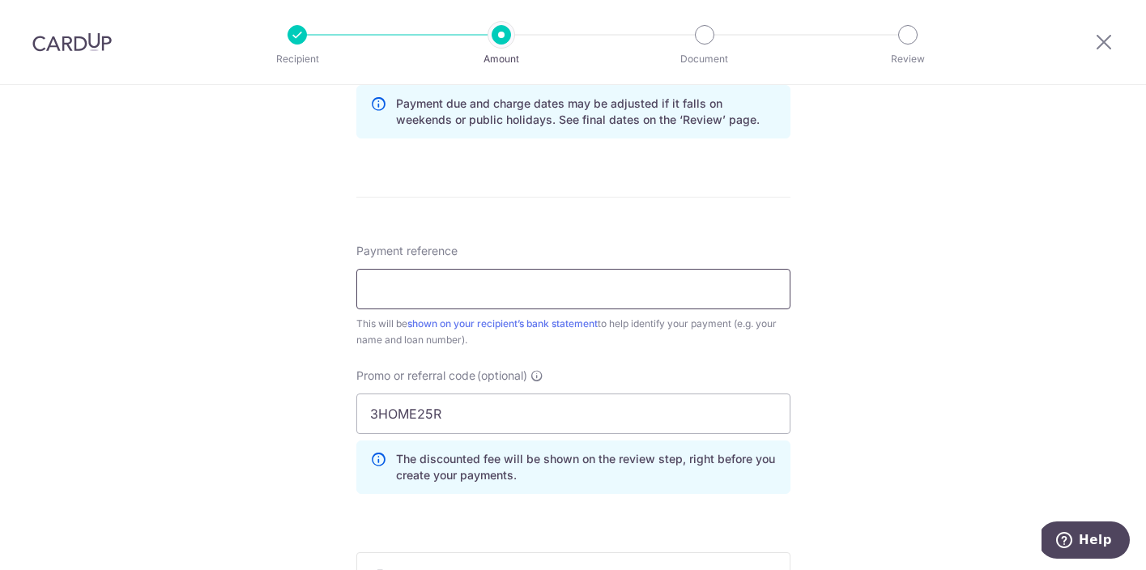
scroll to position [849, 0]
click at [574, 291] on input "Payment reference" at bounding box center [573, 287] width 434 height 40
type input "I"
type input "J"
type input "[DATE]-Mortgage"
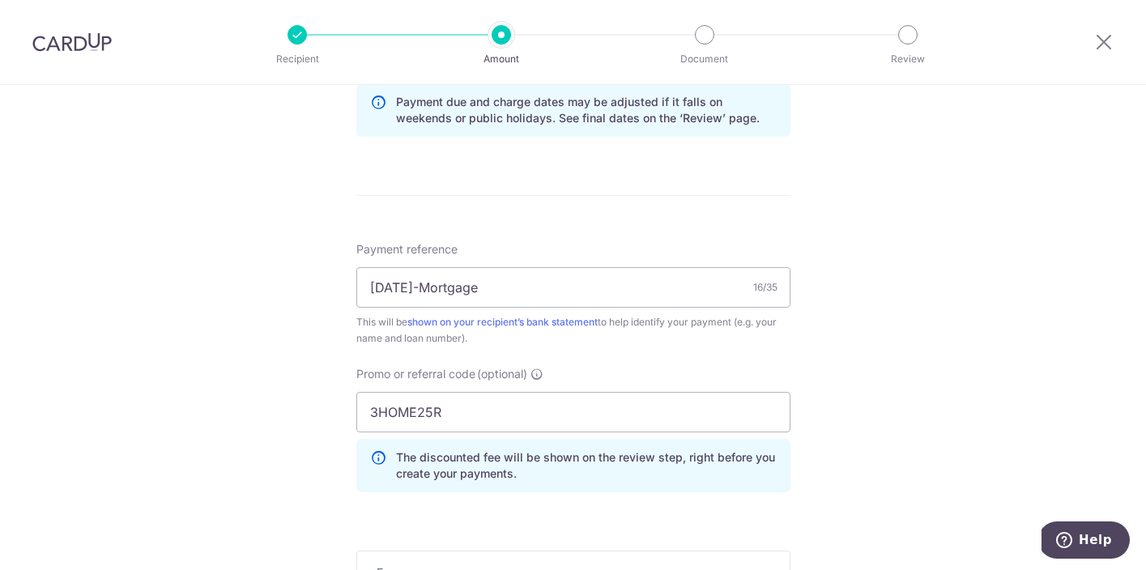
click at [314, 343] on div "Tell us more about your payment Enter payment amount SGD 7,369.25 7369.25 Card …" at bounding box center [573, 38] width 1146 height 1604
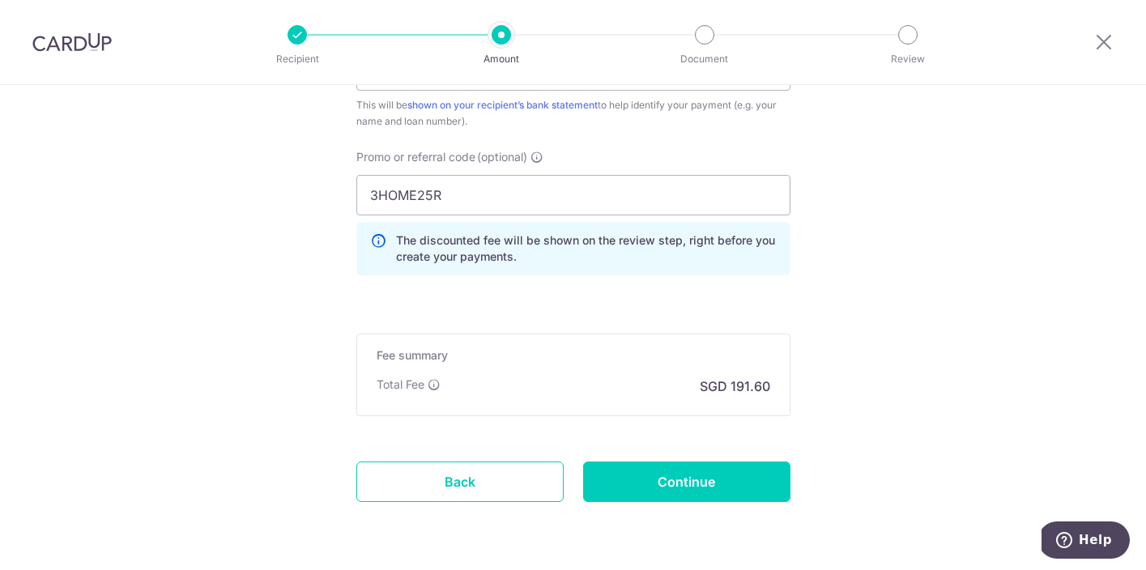
scroll to position [1062, 0]
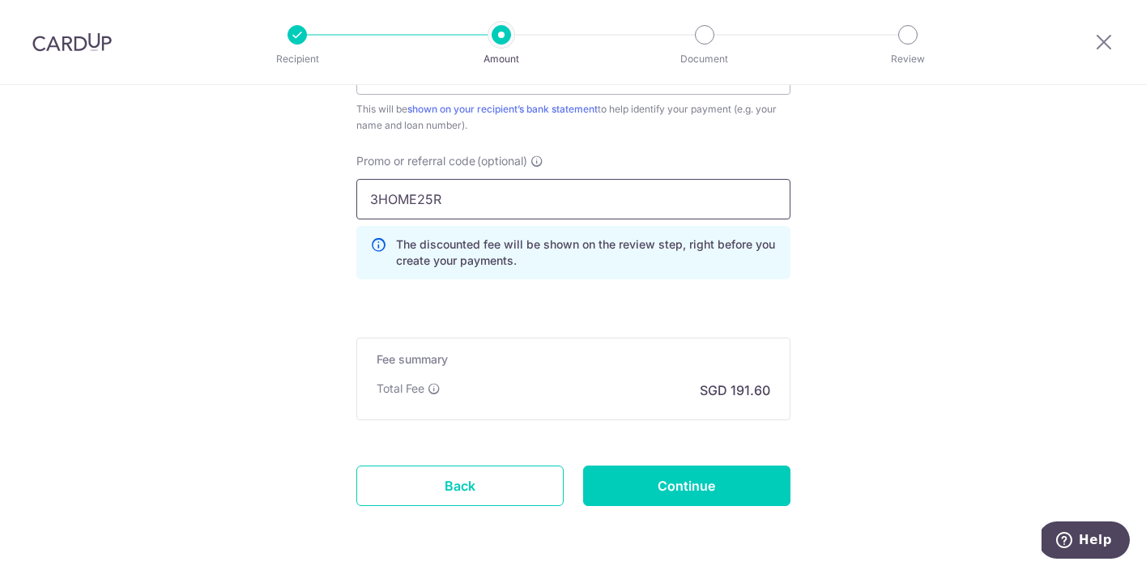
click at [523, 201] on input "3HOME25R" at bounding box center [573, 199] width 434 height 40
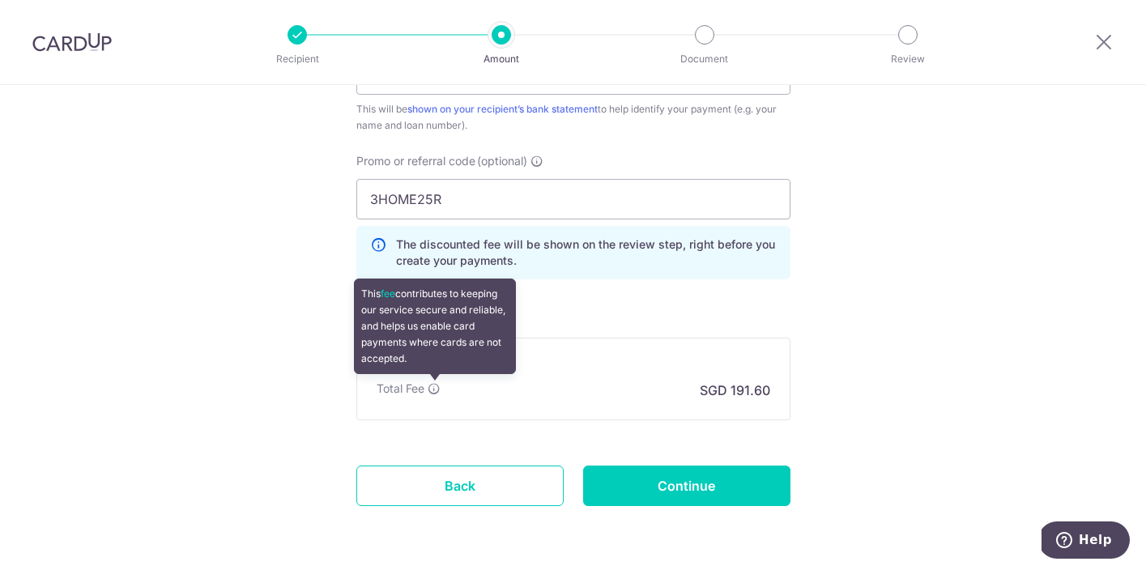
click at [432, 390] on icon at bounding box center [434, 388] width 13 height 13
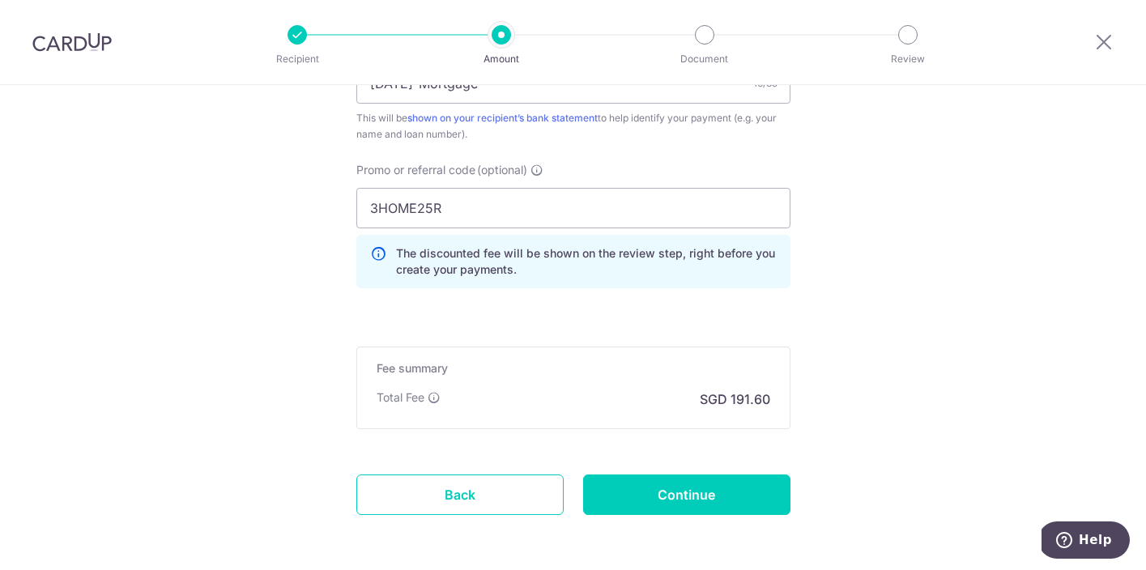
scroll to position [1063, 0]
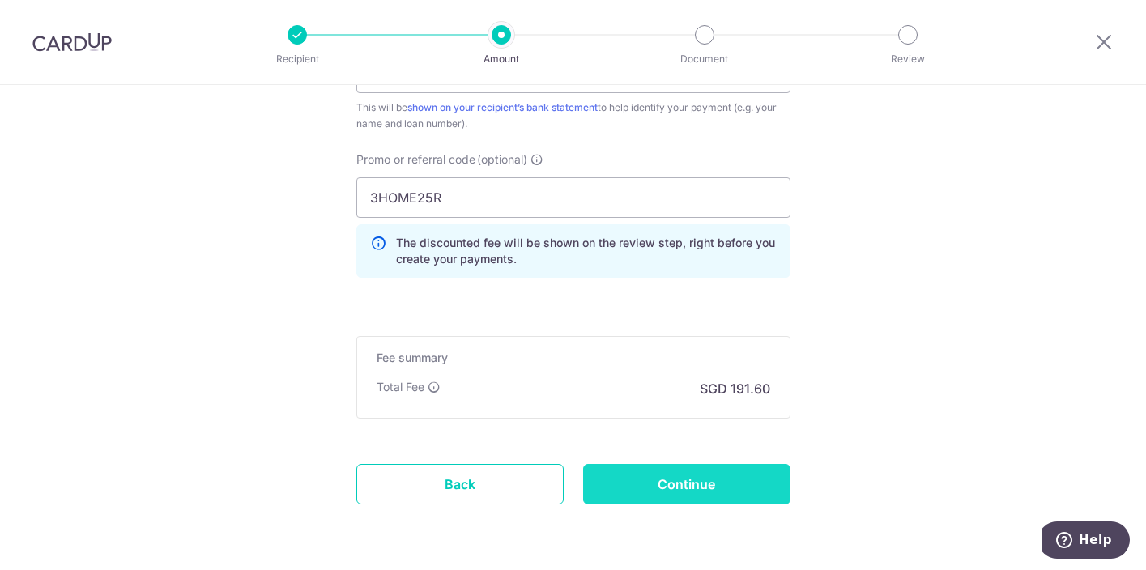
click at [645, 487] on input "Continue" at bounding box center [686, 484] width 207 height 40
type input "Create Schedule"
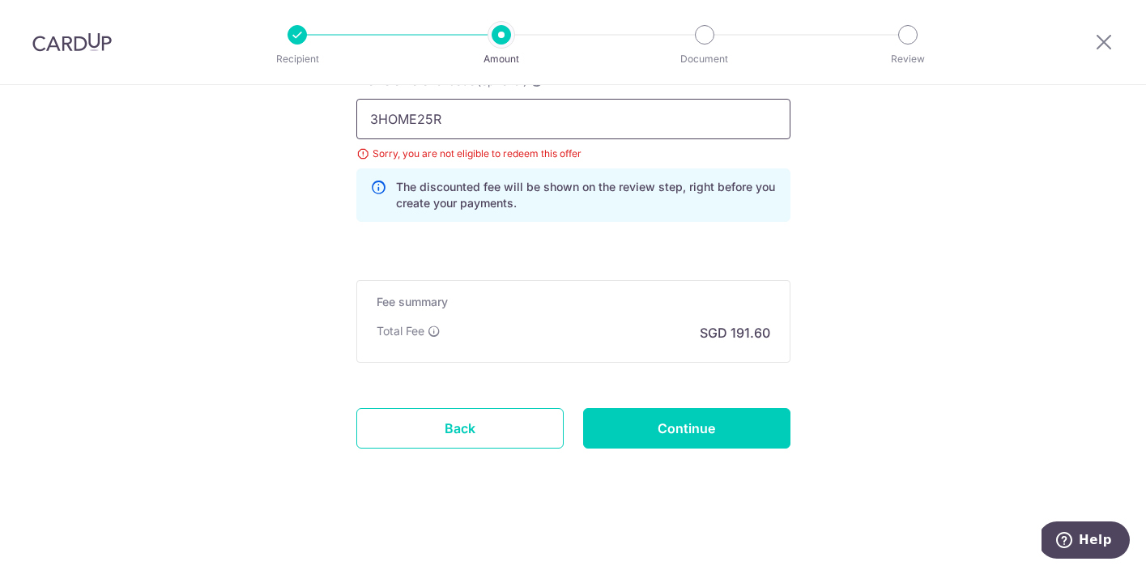
click at [632, 112] on input "3HOME25R" at bounding box center [573, 119] width 434 height 40
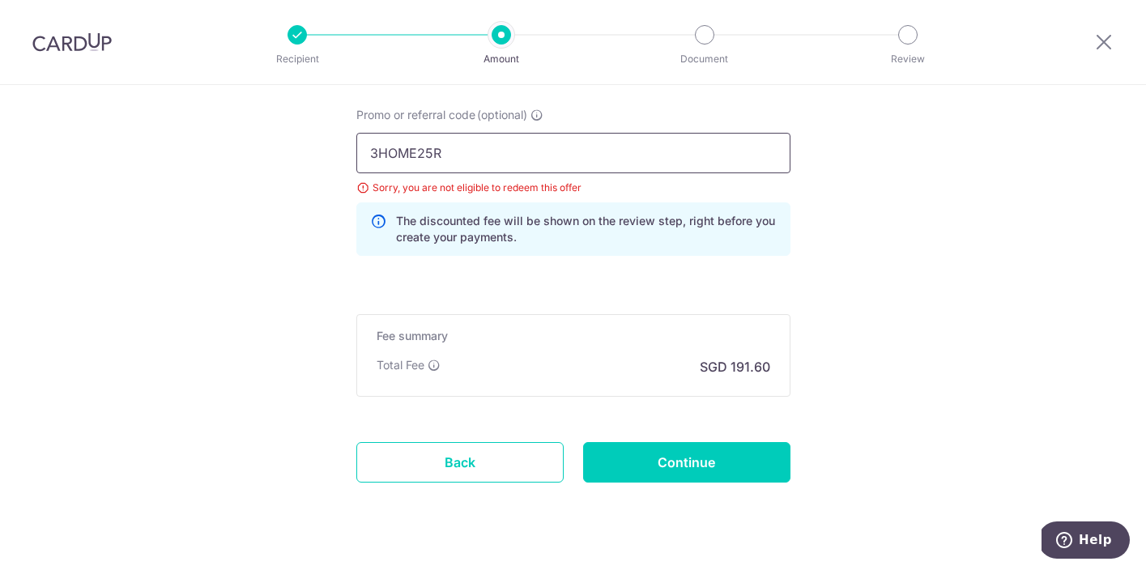
scroll to position [1109, 0]
click at [446, 441] on link "Back" at bounding box center [459, 461] width 207 height 40
